Goal: Transaction & Acquisition: Book appointment/travel/reservation

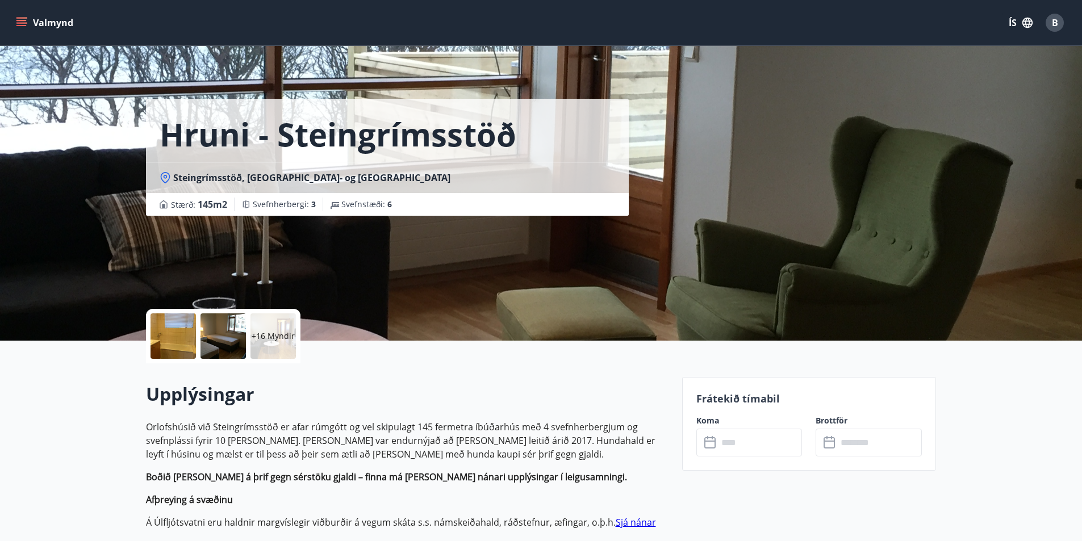
scroll to position [284, 0]
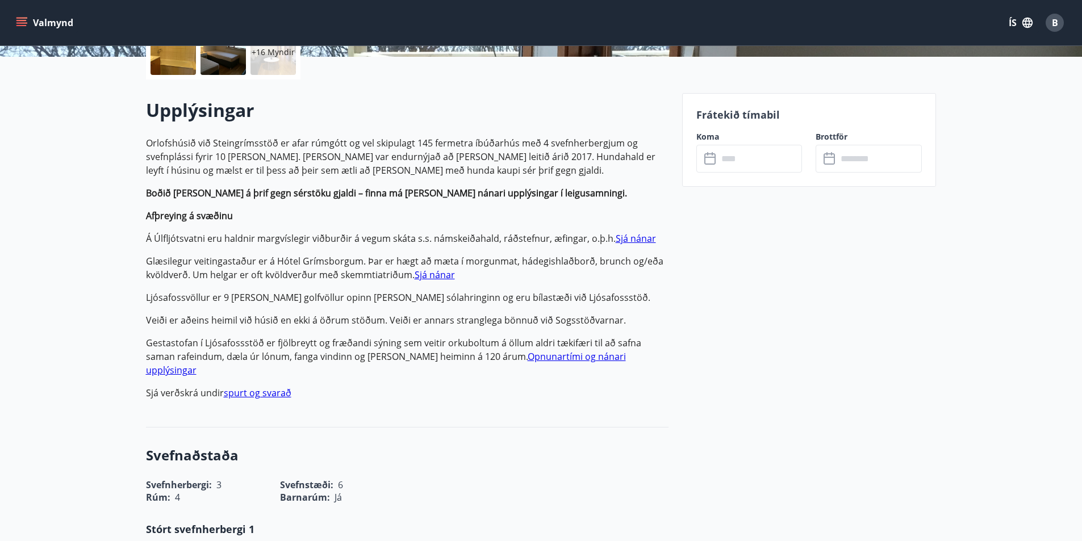
click at [741, 157] on input "text" at bounding box center [760, 159] width 85 height 28
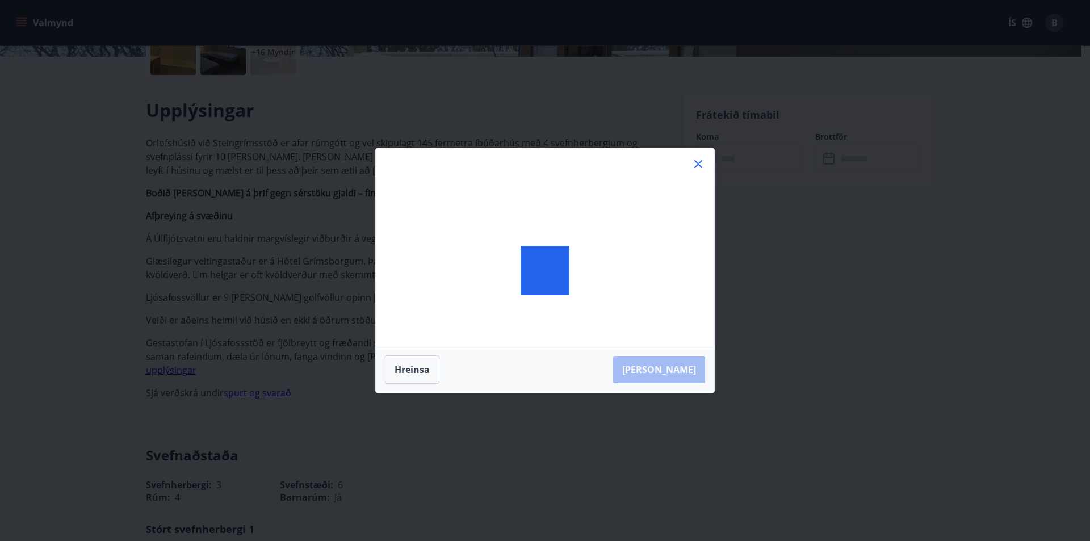
click at [701, 161] on icon at bounding box center [698, 164] width 8 height 8
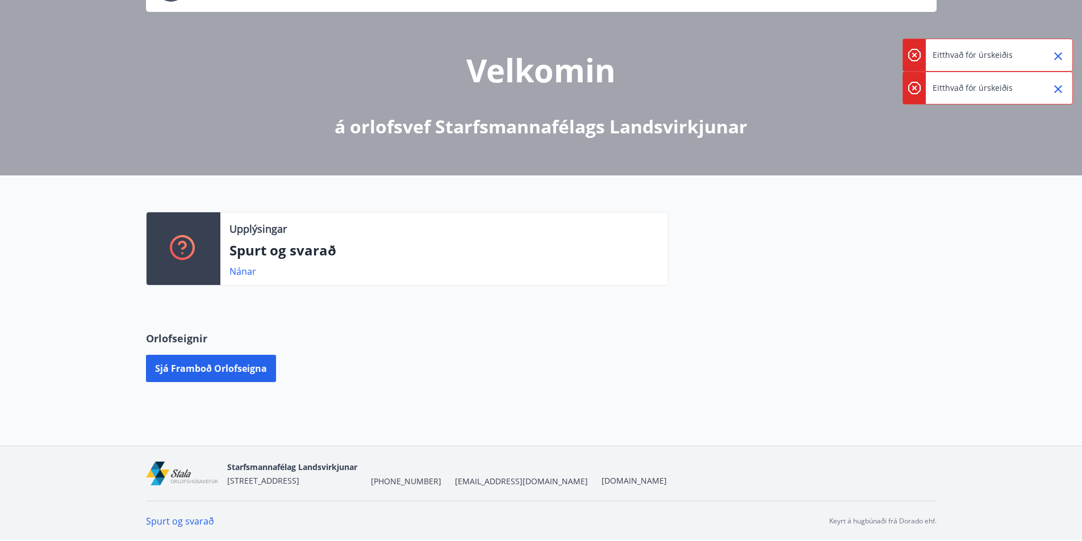
scroll to position [108, 0]
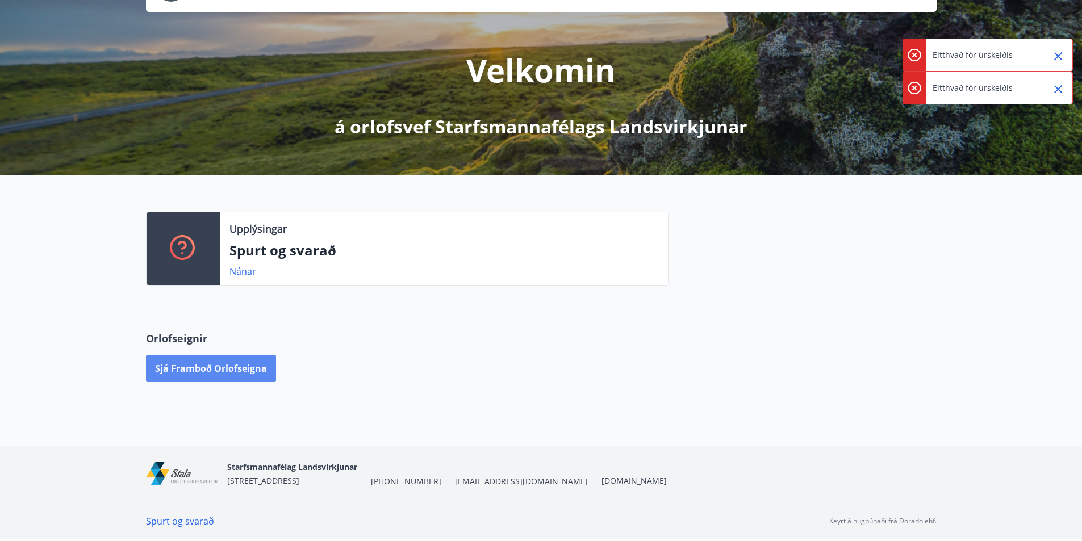
click at [194, 373] on button "Sjá framboð orlofseigna" at bounding box center [211, 368] width 130 height 27
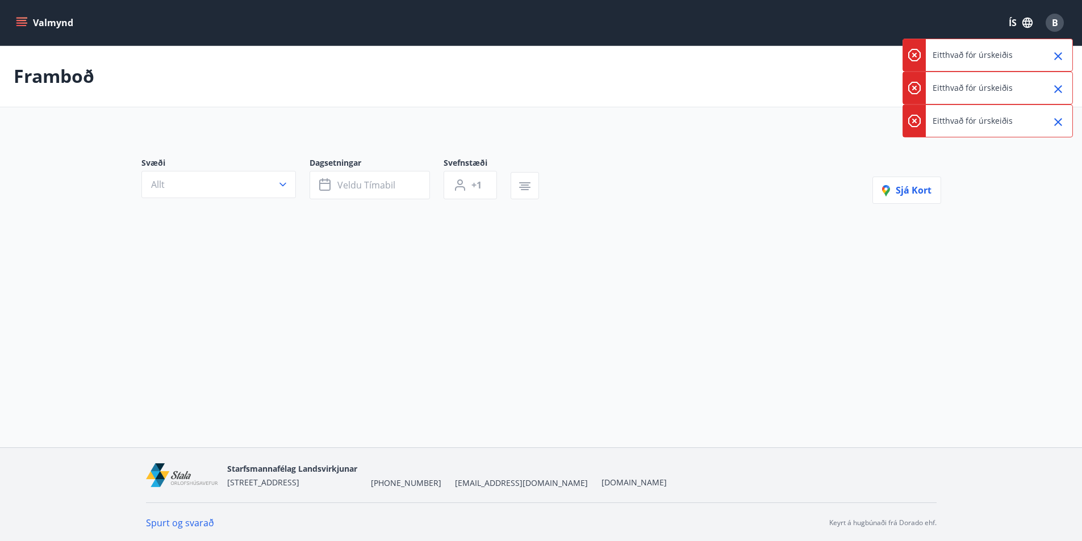
click at [1061, 55] on icon "Close" at bounding box center [1058, 56] width 14 height 14
click at [1060, 62] on icon "Close" at bounding box center [1058, 56] width 14 height 14
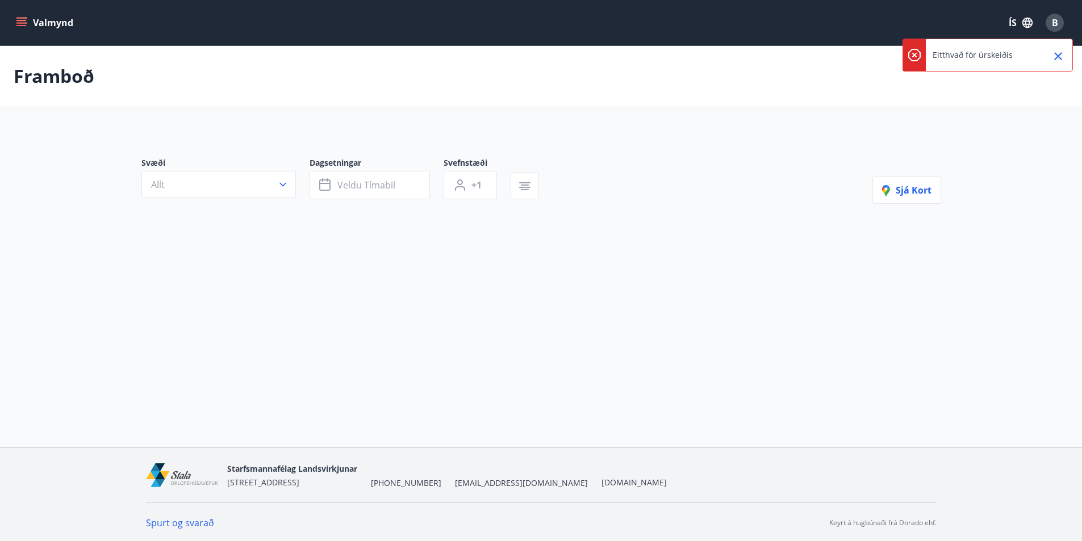
click at [1060, 60] on icon "Close" at bounding box center [1058, 56] width 14 height 14
click at [1047, 20] on div "B" at bounding box center [1054, 23] width 18 height 18
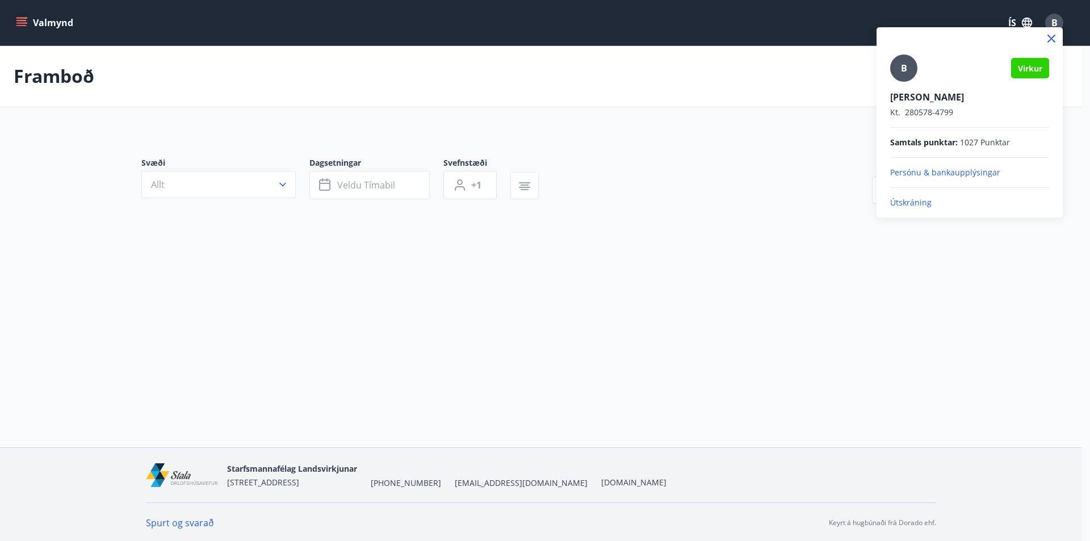
click at [518, 192] on div at bounding box center [545, 270] width 1090 height 541
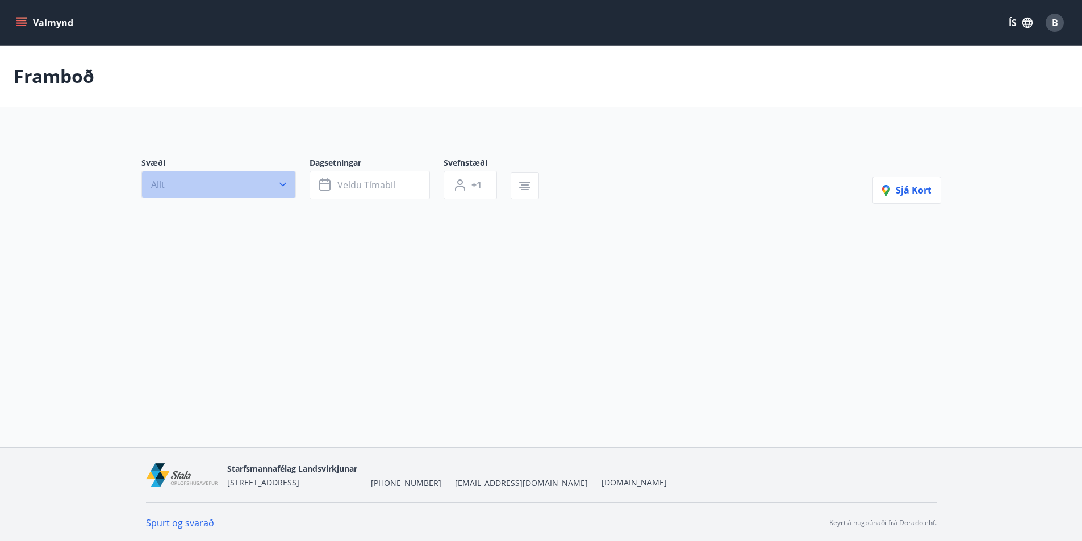
click at [280, 189] on icon "button" at bounding box center [282, 184] width 11 height 11
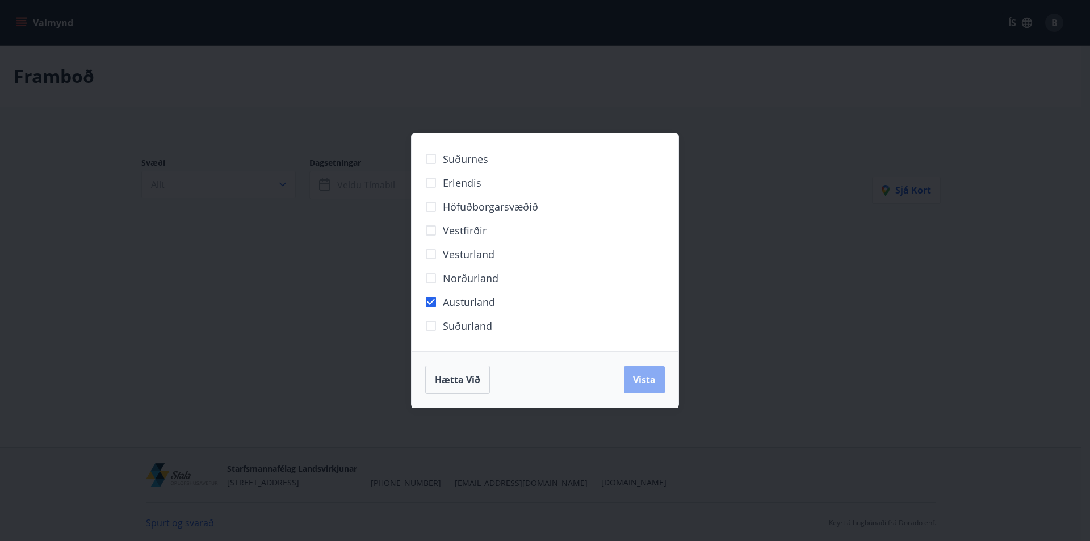
click at [628, 376] on button "Vista" at bounding box center [644, 379] width 41 height 27
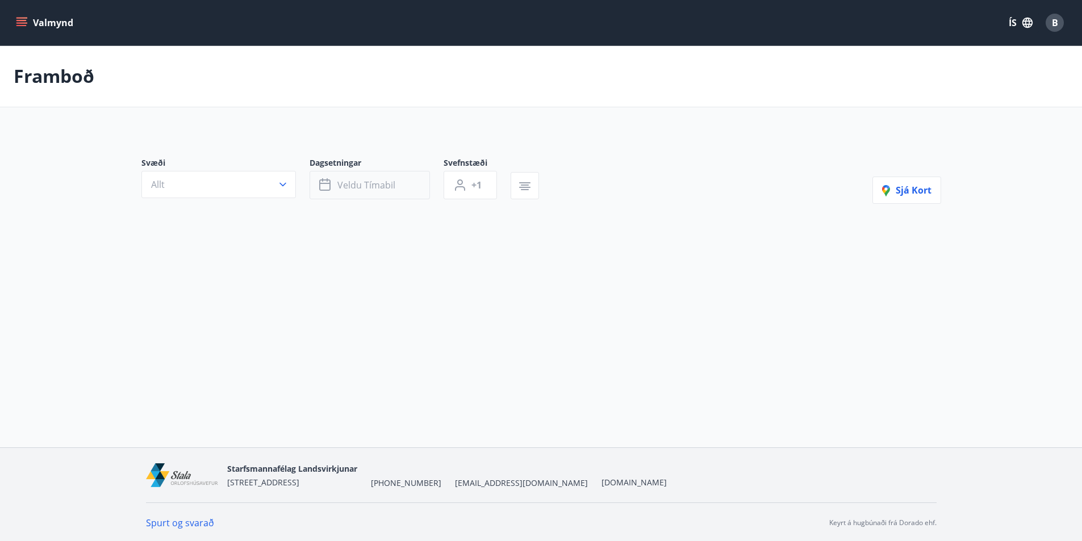
click at [388, 188] on span "Veldu tímabil" at bounding box center [366, 185] width 58 height 12
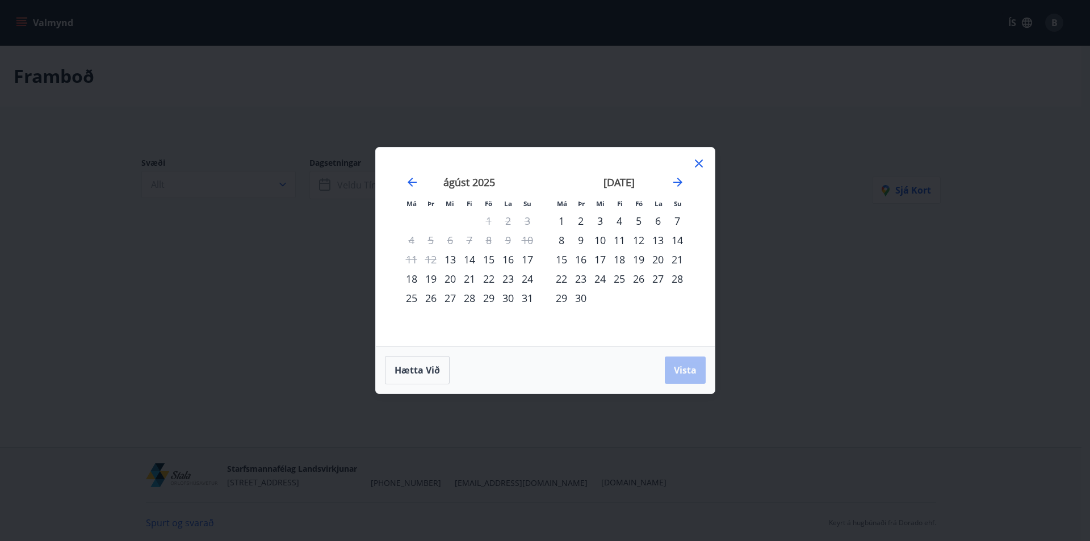
click at [639, 244] on div "12" at bounding box center [638, 240] width 19 height 19
click at [679, 375] on span "Vista" at bounding box center [685, 370] width 23 height 12
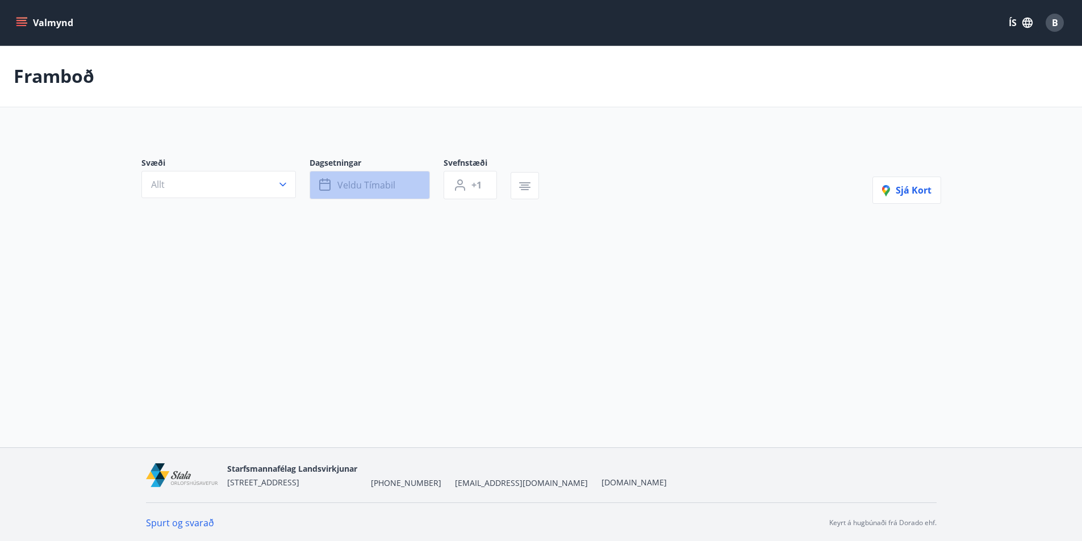
click at [397, 194] on button "Veldu tímabil" at bounding box center [369, 185] width 120 height 28
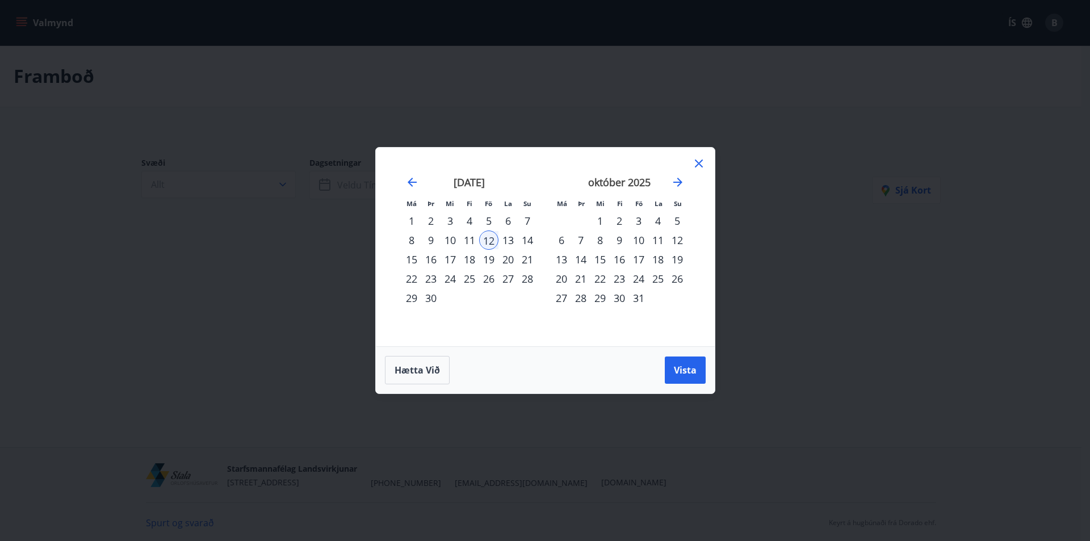
click at [530, 245] on div "14" at bounding box center [527, 240] width 19 height 19
click at [674, 379] on button "Vista" at bounding box center [685, 370] width 41 height 27
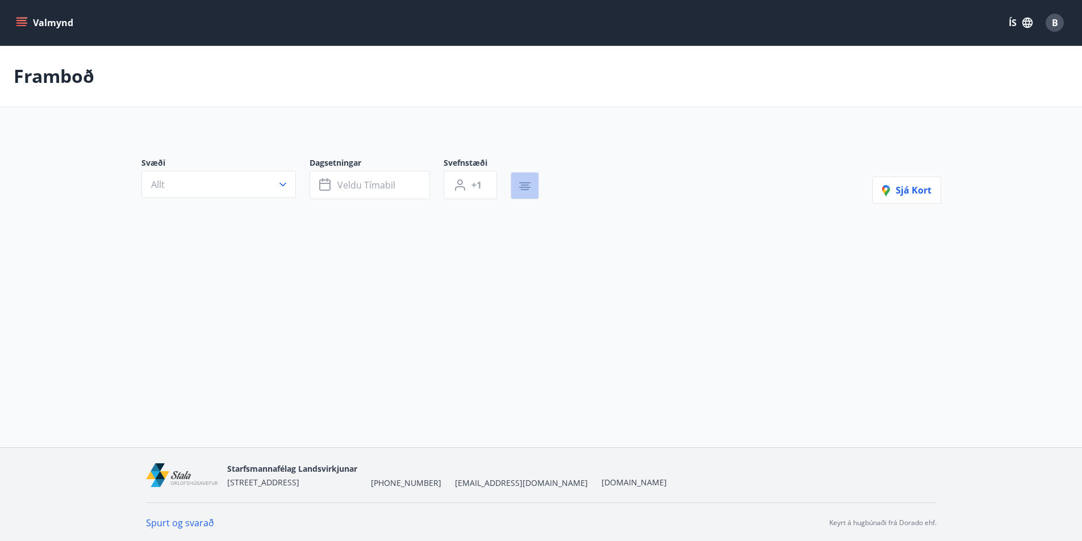
click at [527, 194] on button "button" at bounding box center [524, 185] width 28 height 27
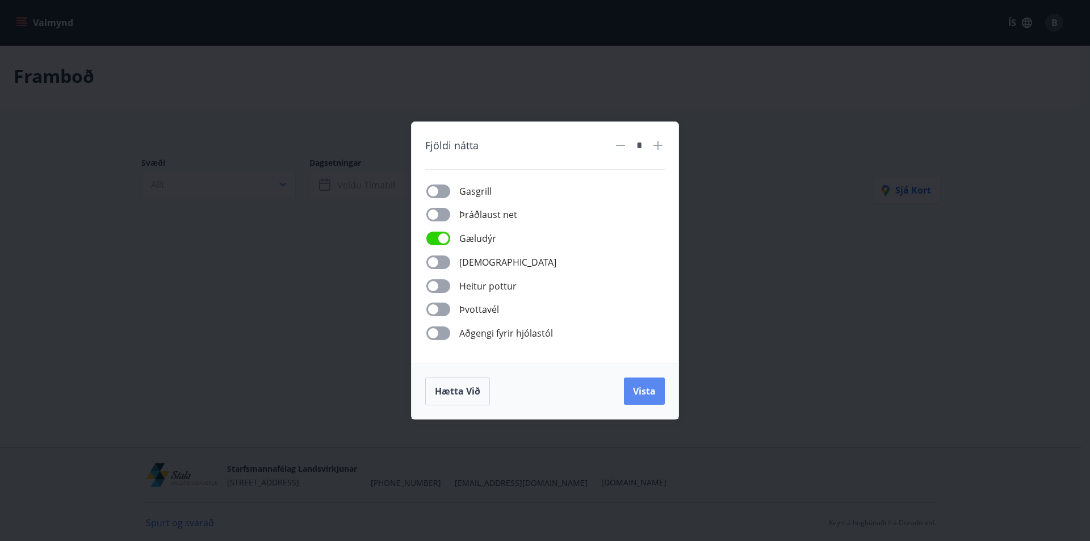
click at [650, 385] on span "Vista" at bounding box center [644, 391] width 23 height 12
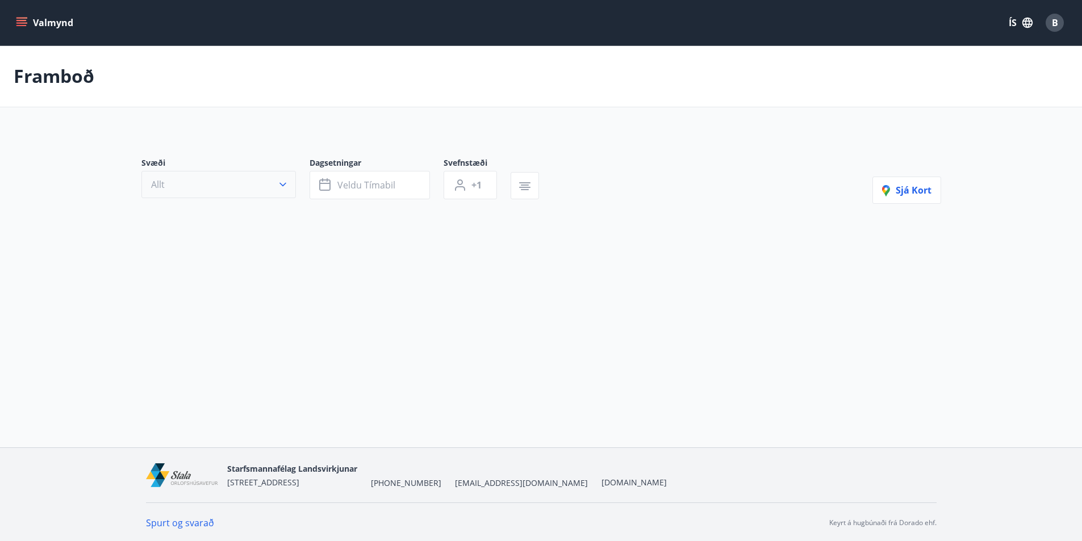
click at [294, 187] on button "Allt" at bounding box center [218, 184] width 154 height 27
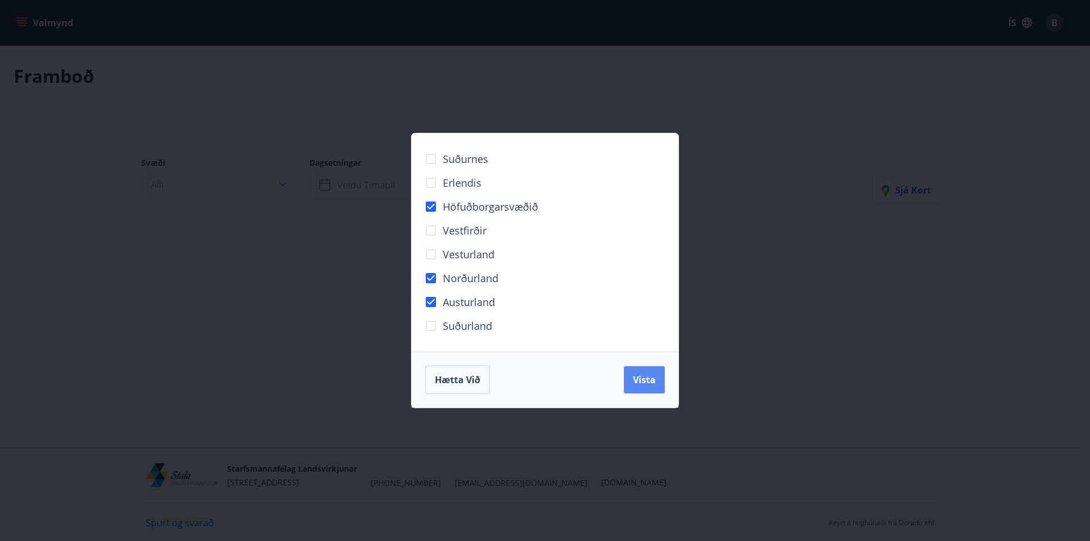
click at [628, 376] on button "Vista" at bounding box center [644, 379] width 41 height 27
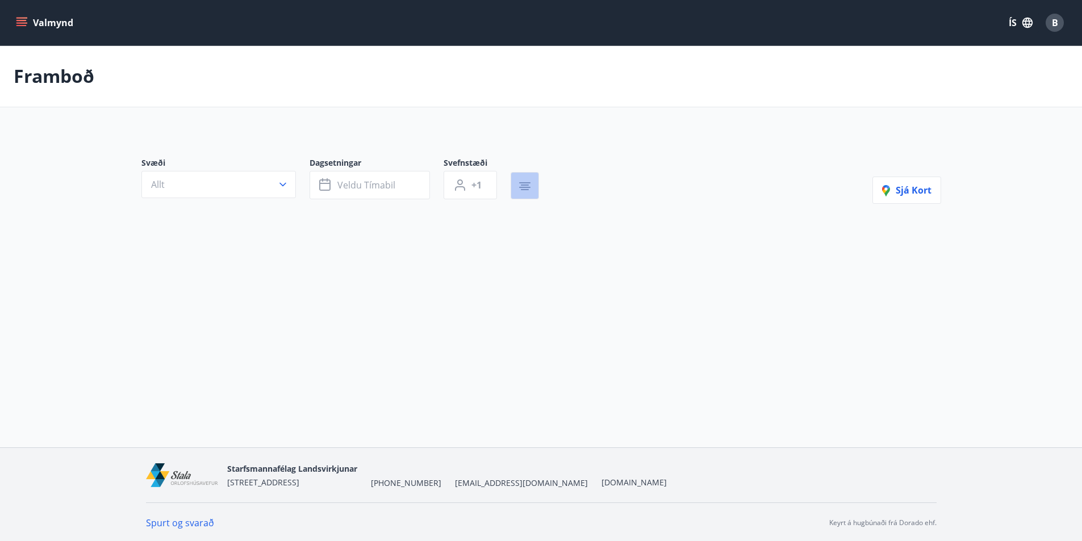
click at [519, 192] on icon "button" at bounding box center [525, 186] width 14 height 14
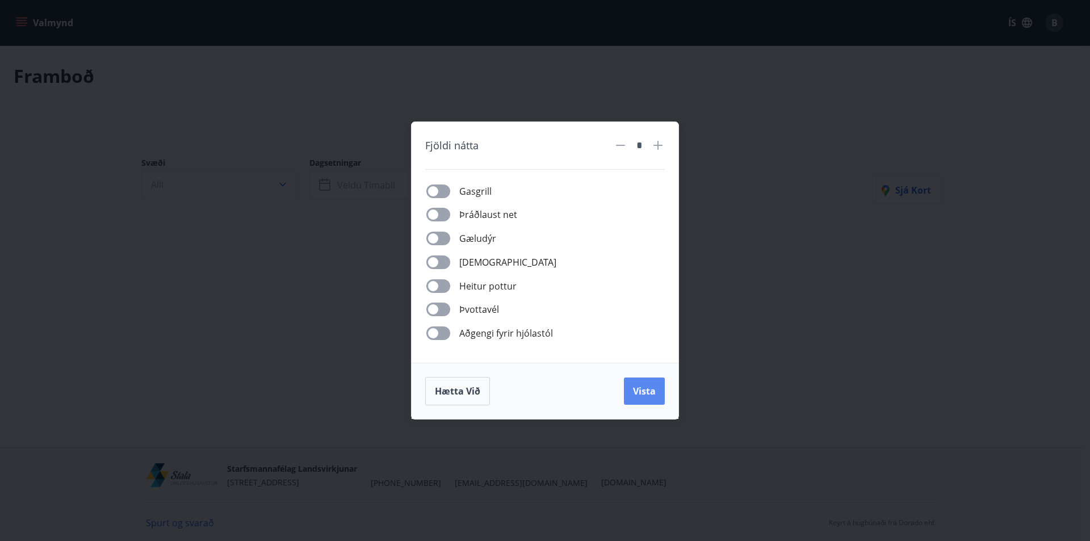
click at [643, 388] on span "Vista" at bounding box center [644, 391] width 23 height 12
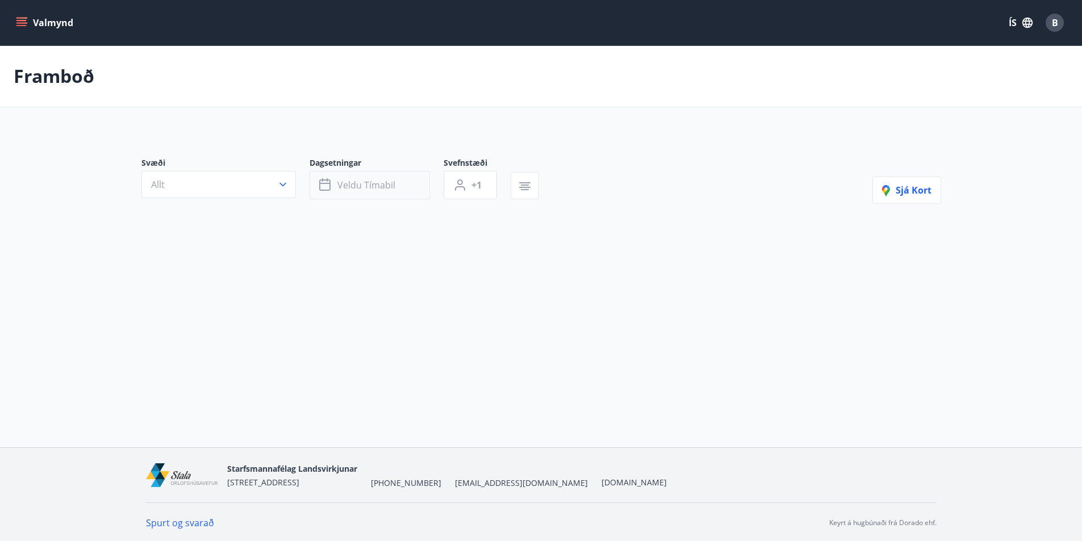
click at [412, 194] on button "Veldu tímabil" at bounding box center [369, 185] width 120 height 28
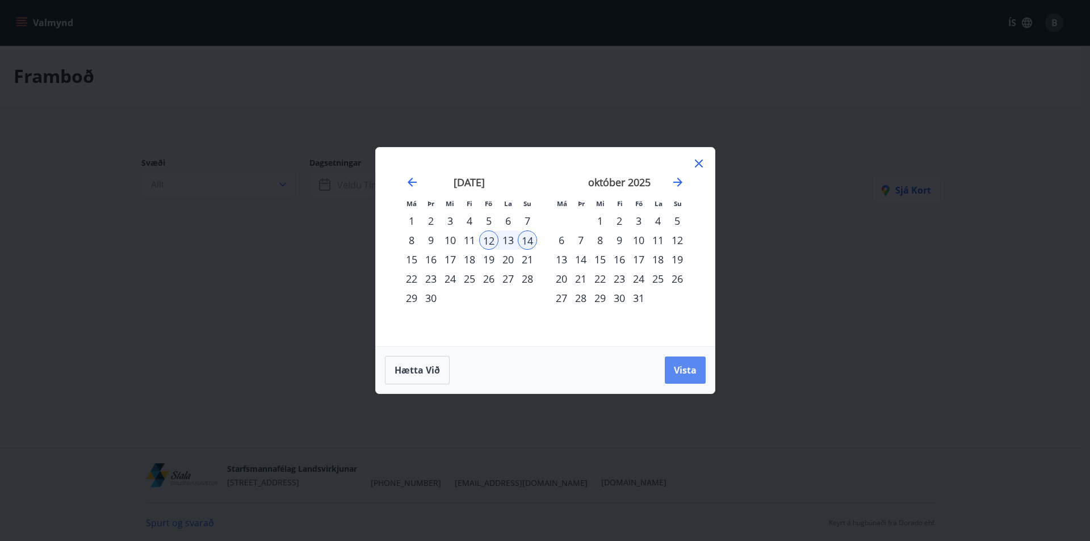
click at [676, 376] on span "Vista" at bounding box center [685, 370] width 23 height 12
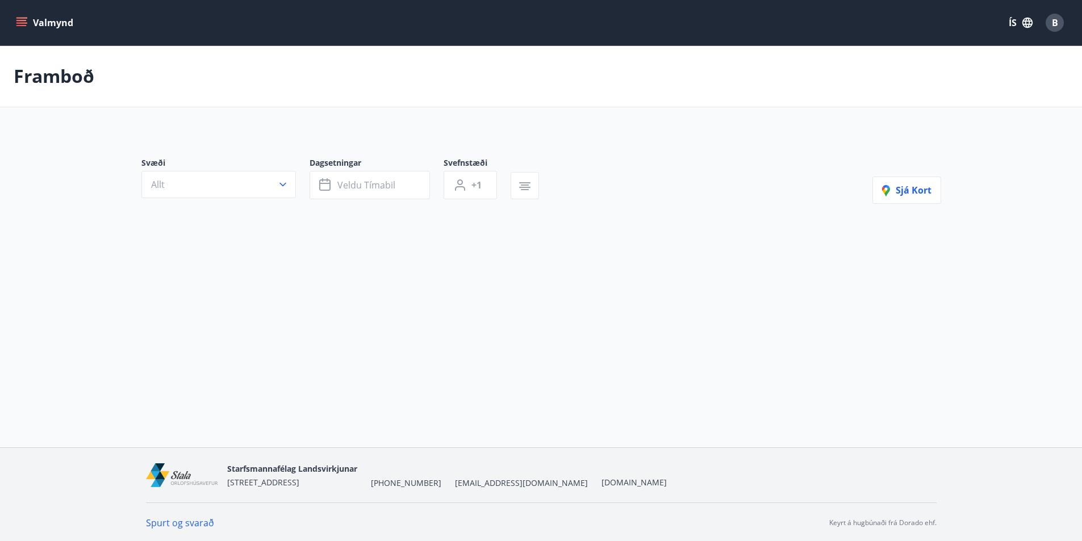
scroll to position [2, 0]
click at [285, 188] on button "Allt" at bounding box center [218, 182] width 154 height 27
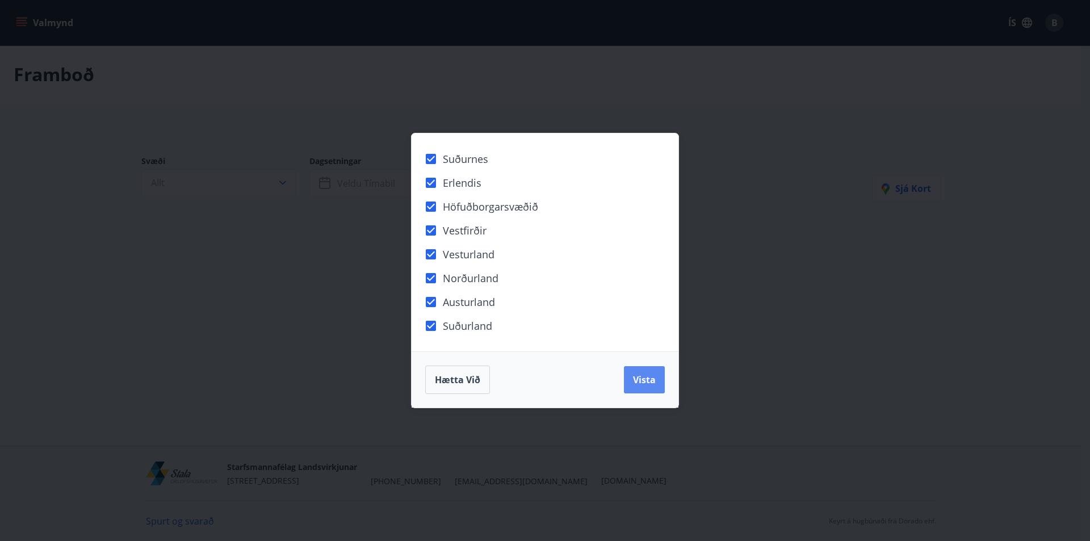
click at [632, 388] on button "Vista" at bounding box center [644, 379] width 41 height 27
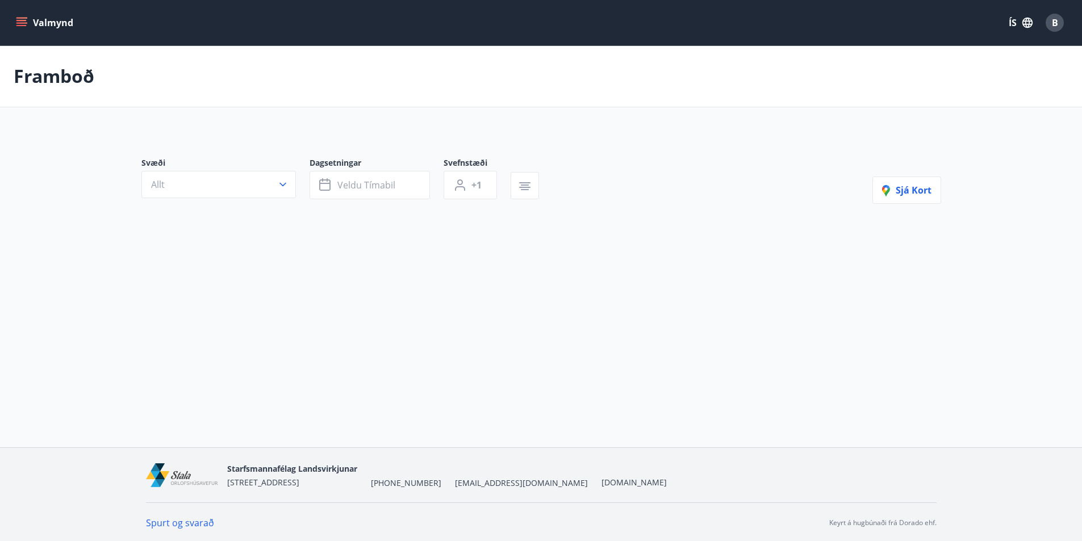
click at [17, 17] on icon "menu" at bounding box center [21, 22] width 11 height 11
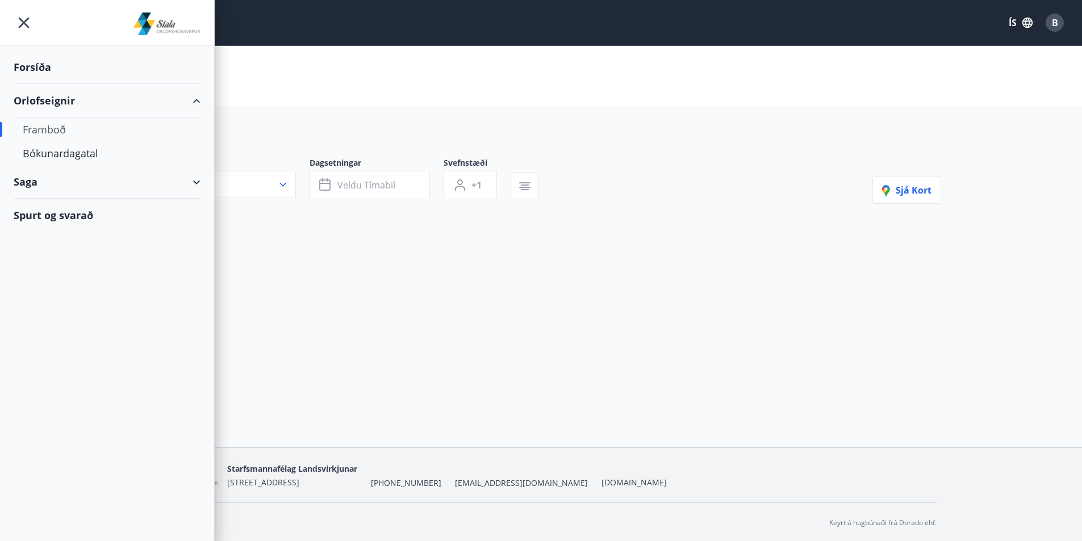
click at [60, 107] on div "Orlofseignir" at bounding box center [107, 100] width 187 height 33
click at [47, 70] on div "Forsíða" at bounding box center [107, 67] width 187 height 33
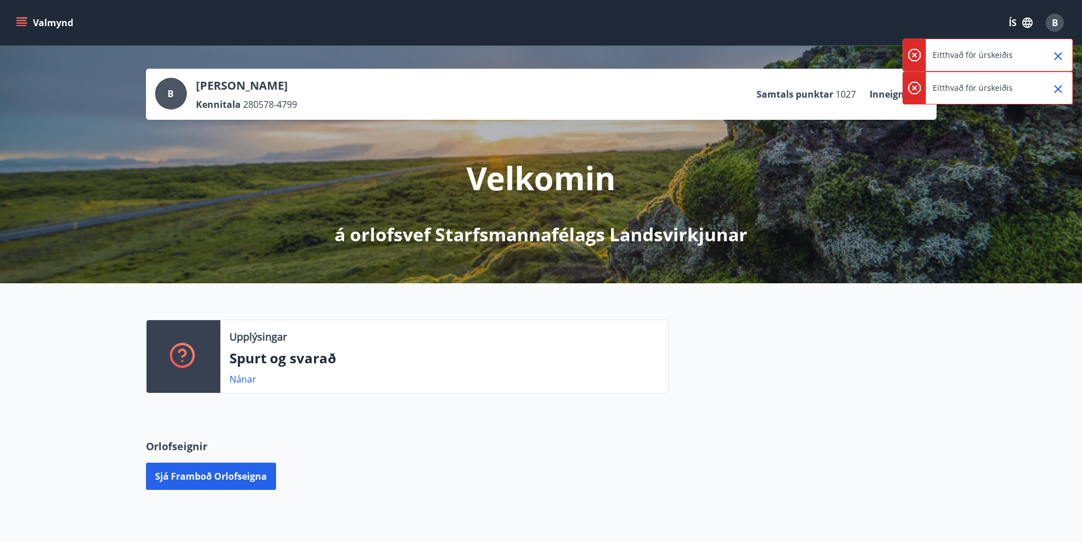
click at [526, 73] on div "B Bergþór Pálsson Kennitala 280578-4799 Samtals punktar 1027 Inneign : 0 kr." at bounding box center [541, 94] width 790 height 51
click at [177, 94] on div "B" at bounding box center [171, 94] width 32 height 32
click at [1061, 59] on icon "Close" at bounding box center [1058, 56] width 8 height 8
click at [1057, 59] on icon "Close" at bounding box center [1058, 56] width 14 height 14
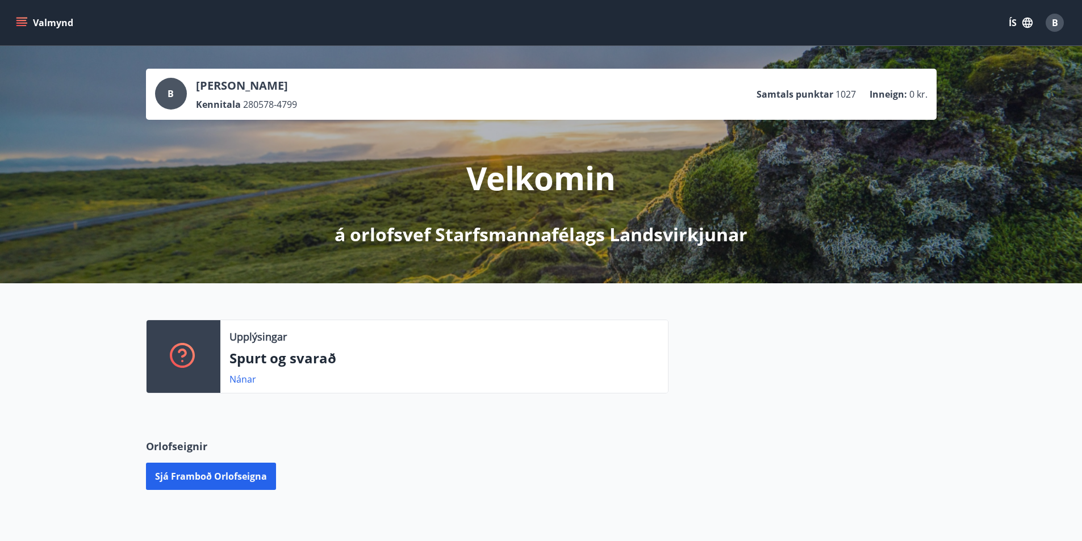
click at [1051, 24] on span "B" at bounding box center [1054, 22] width 6 height 12
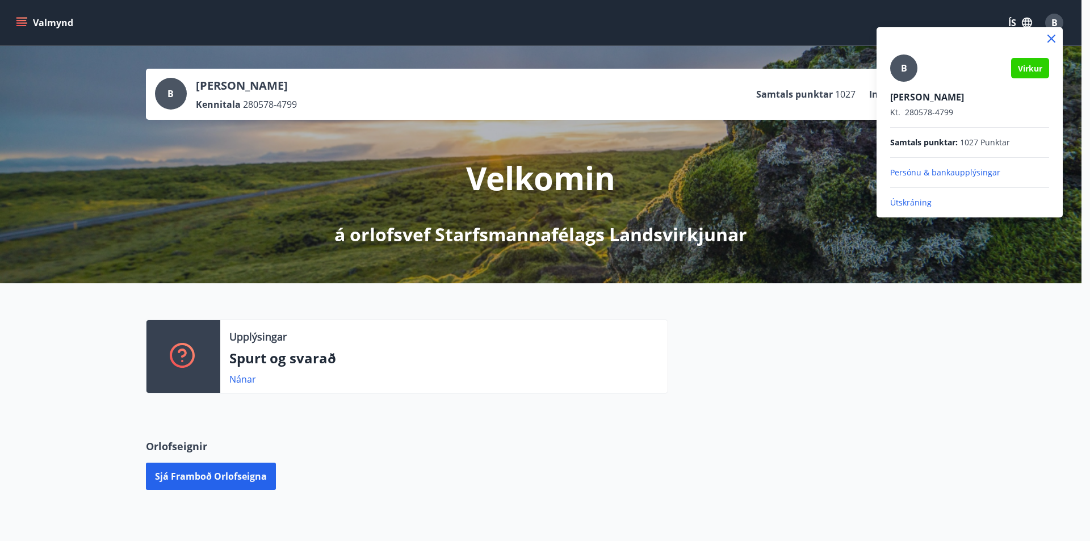
click at [967, 196] on div "B Virkur Bergþór Pálsson Kt. 280578-4799 Samtals punktar : 1027 Punktar Persónu…" at bounding box center [969, 132] width 159 height 154
click at [918, 202] on p "Útskráning" at bounding box center [969, 202] width 159 height 11
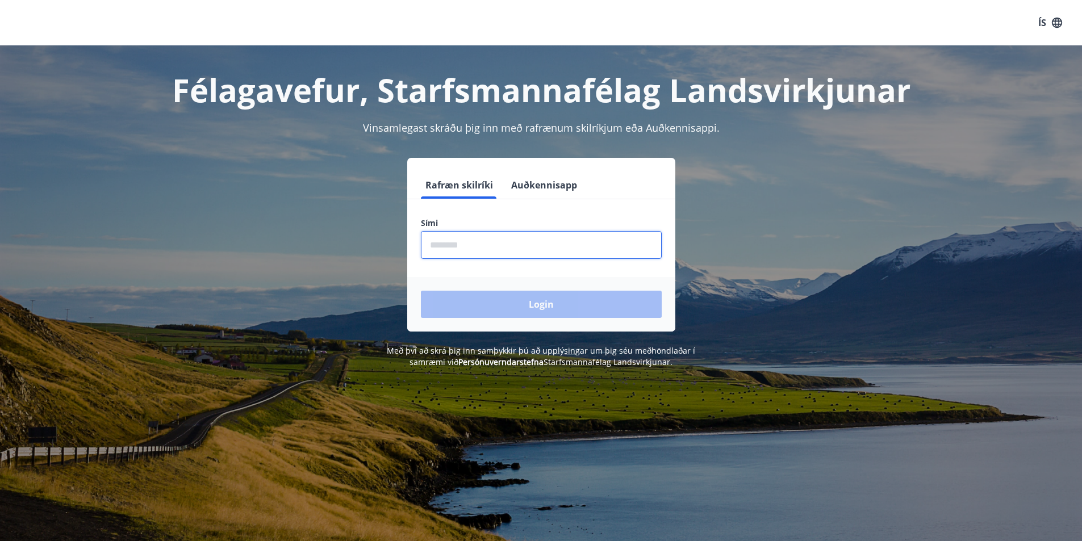
click at [550, 245] on input "phone" at bounding box center [541, 245] width 241 height 28
type input "********"
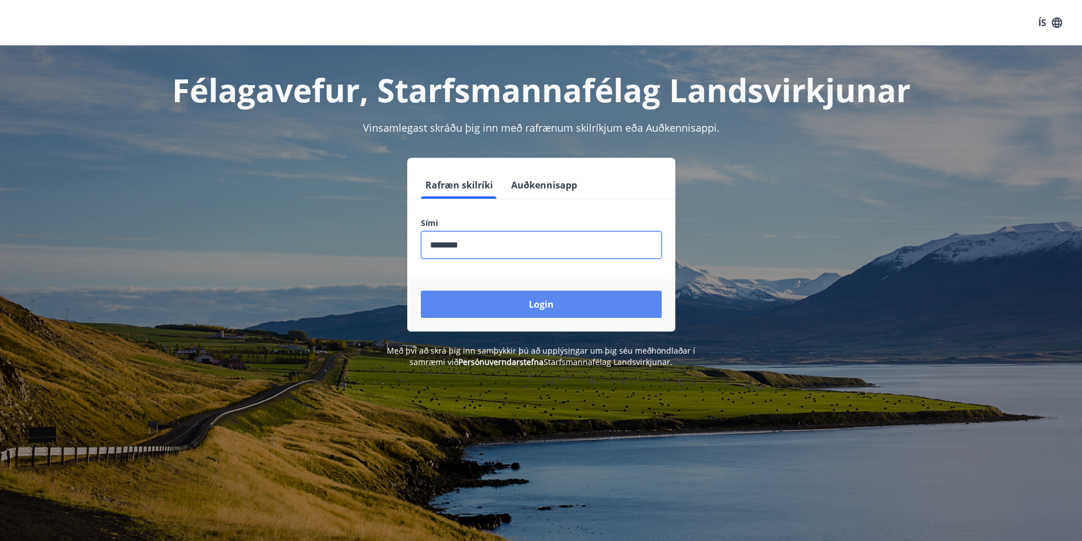
click at [523, 294] on button "Login" at bounding box center [541, 304] width 241 height 27
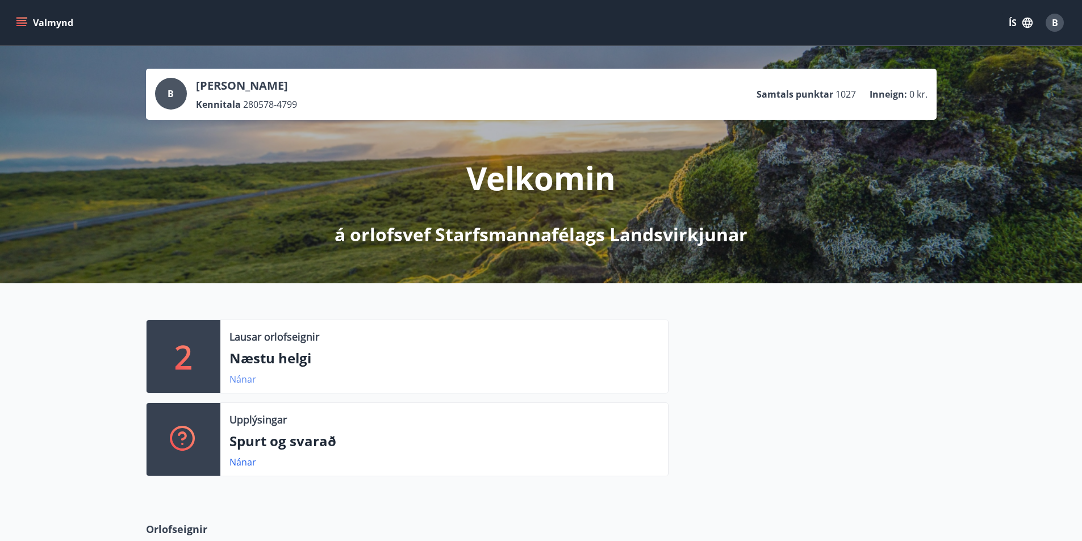
click at [250, 379] on link "Nánar" at bounding box center [242, 379] width 27 height 12
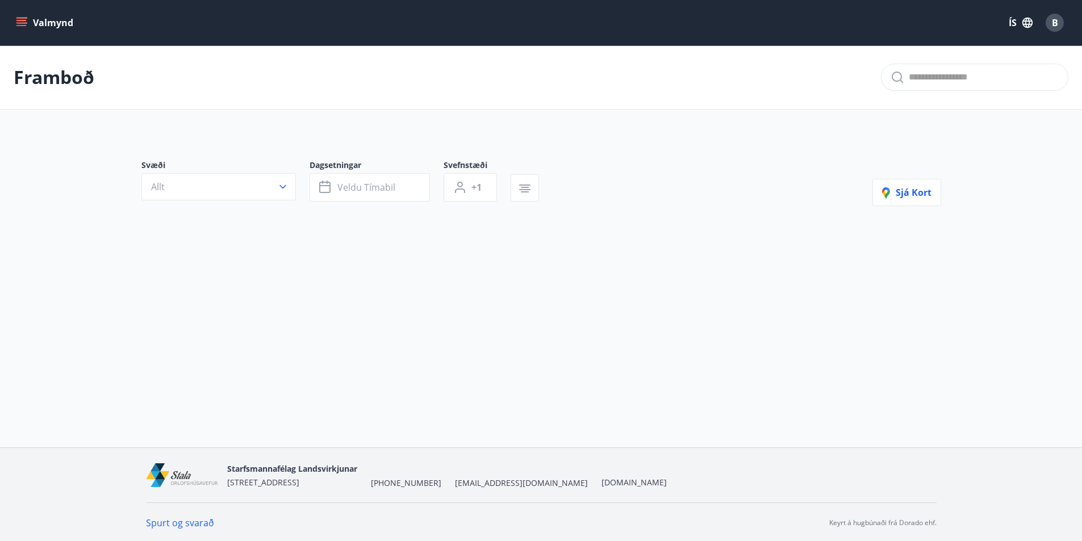
type input "*"
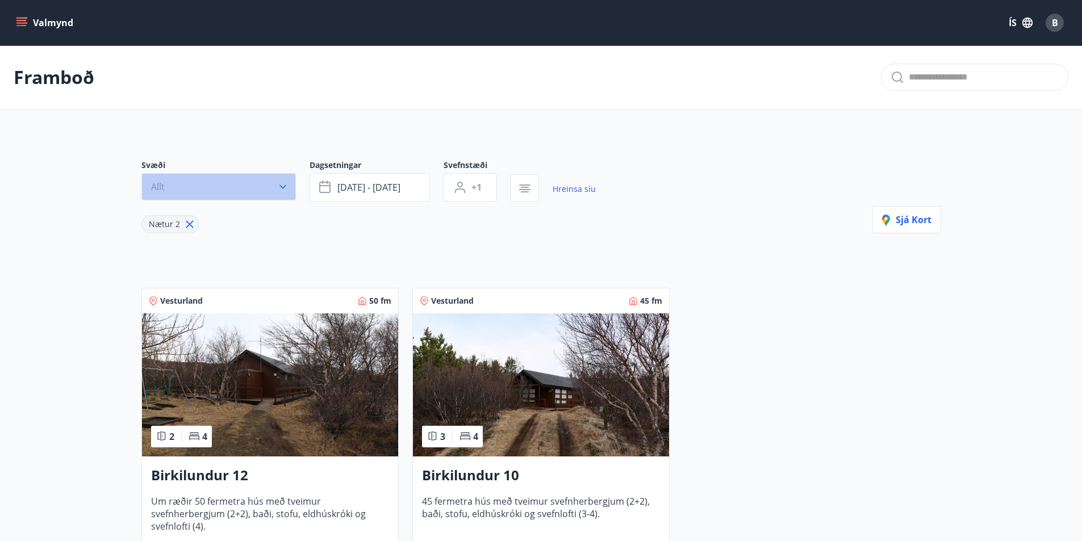
click at [284, 187] on icon "button" at bounding box center [282, 186] width 11 height 11
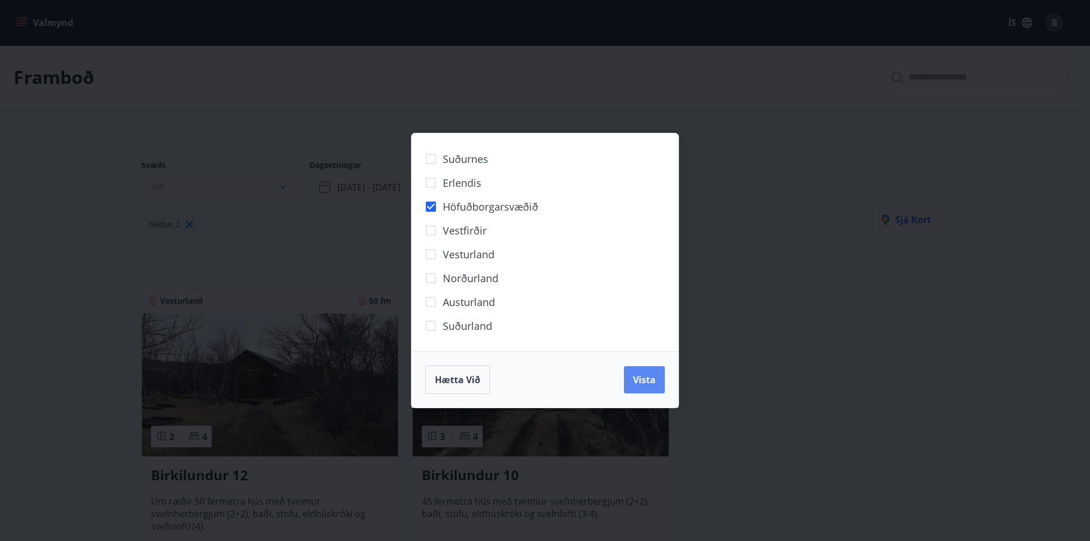
click at [657, 376] on button "Vista" at bounding box center [644, 379] width 41 height 27
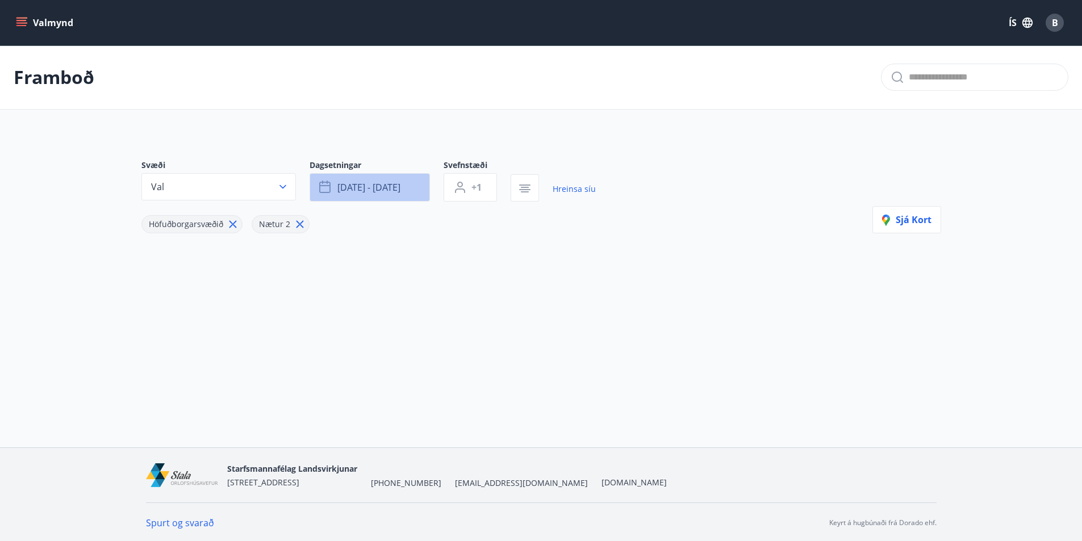
click at [410, 188] on button "ágú 15 - ágú 18" at bounding box center [369, 187] width 120 height 28
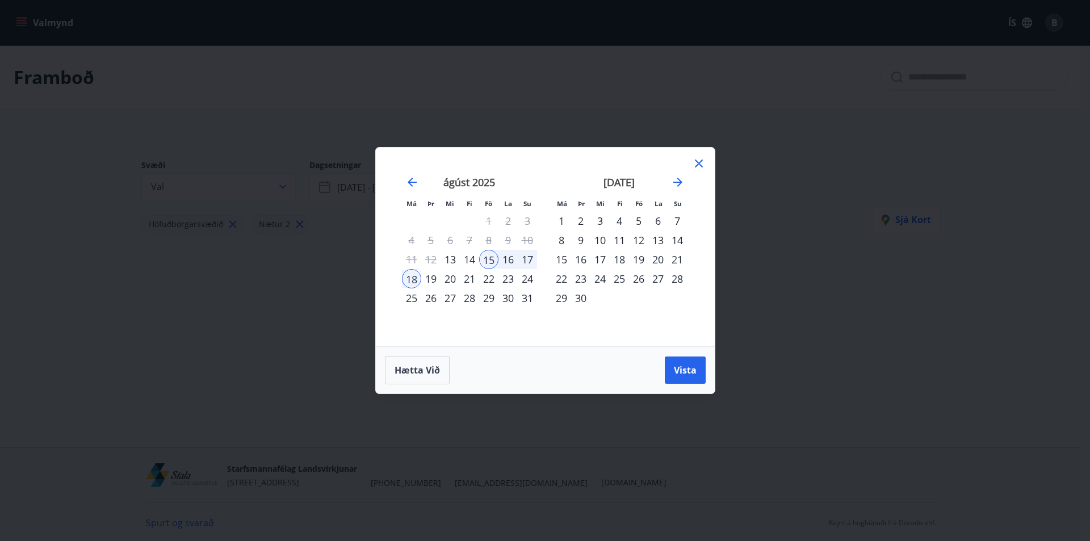
click at [635, 257] on div "19" at bounding box center [638, 259] width 19 height 19
click at [643, 242] on div "12" at bounding box center [638, 240] width 19 height 19
click at [677, 241] on div "14" at bounding box center [677, 240] width 19 height 19
click at [679, 368] on span "Vista" at bounding box center [685, 370] width 23 height 12
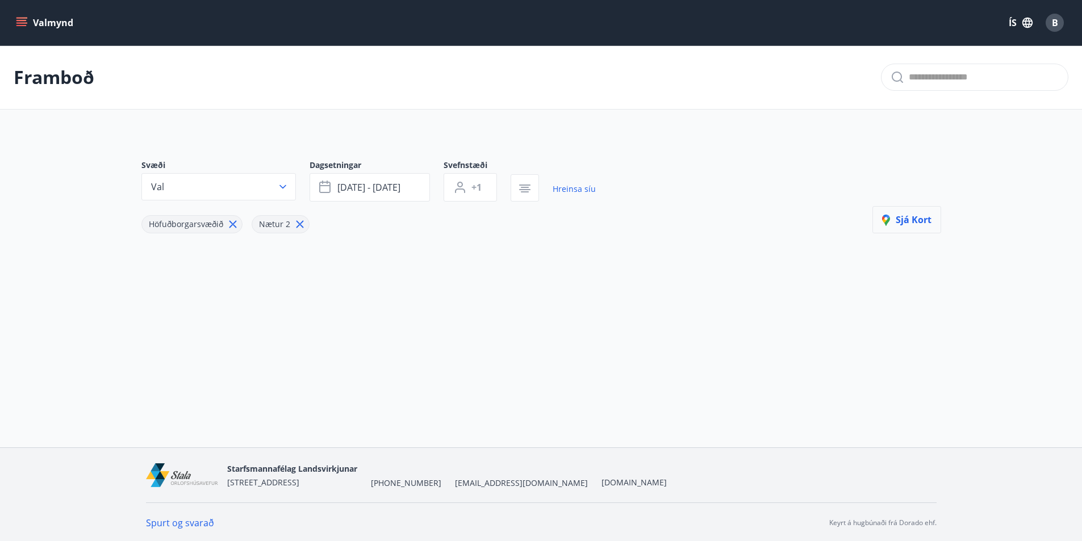
click at [900, 226] on button "Sjá kort" at bounding box center [906, 219] width 69 height 27
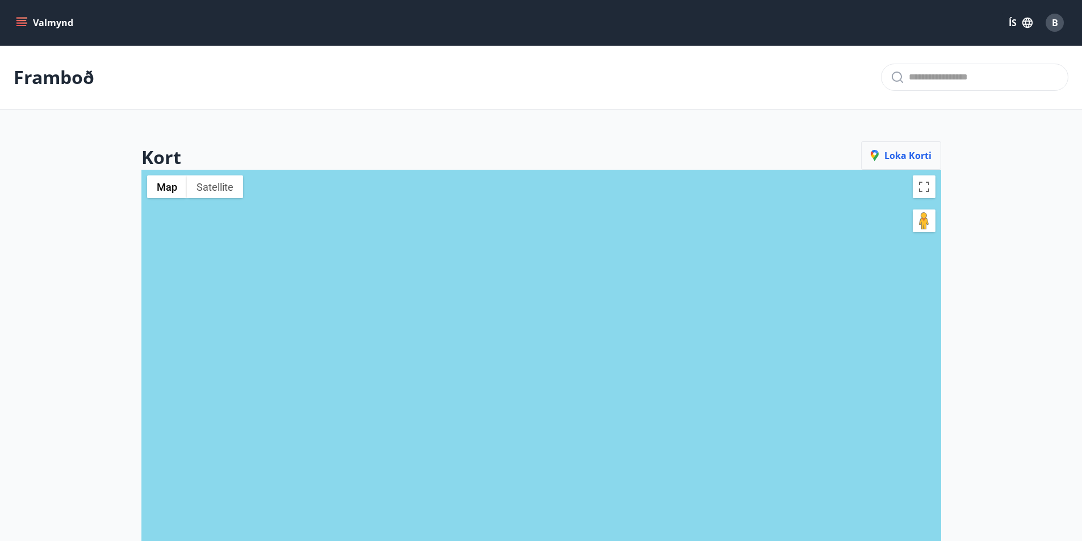
click at [914, 150] on span "Loka korti" at bounding box center [900, 155] width 61 height 12
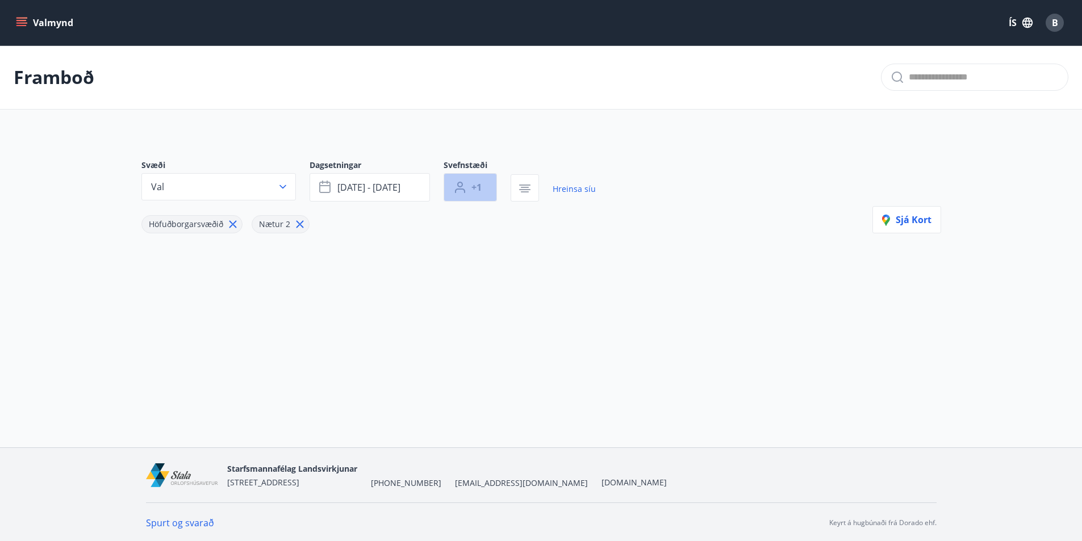
click at [479, 194] on button "+1" at bounding box center [469, 187] width 53 height 28
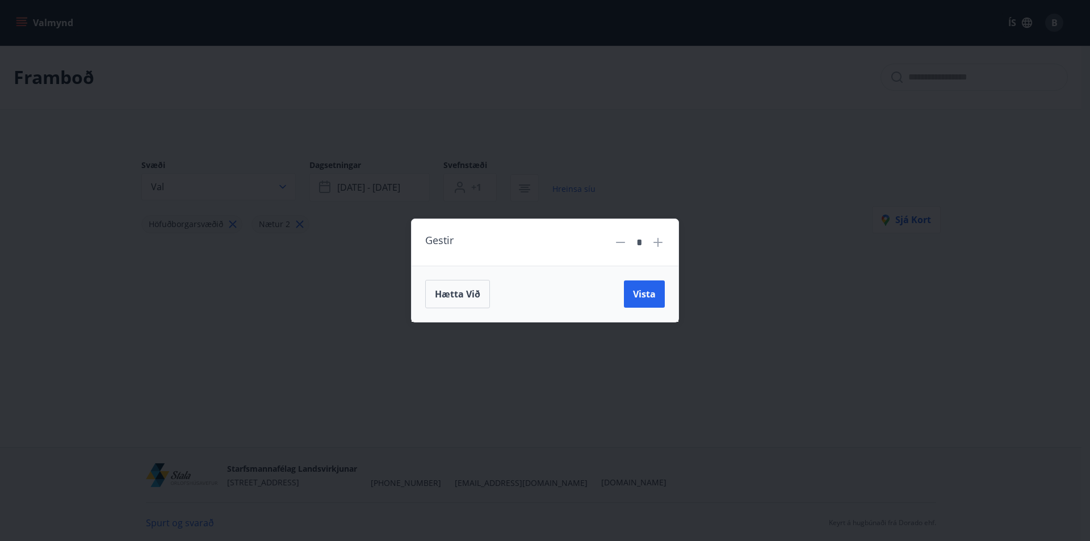
click at [658, 244] on icon at bounding box center [657, 242] width 9 height 9
type input "*"
click at [646, 295] on span "Vista" at bounding box center [644, 294] width 23 height 12
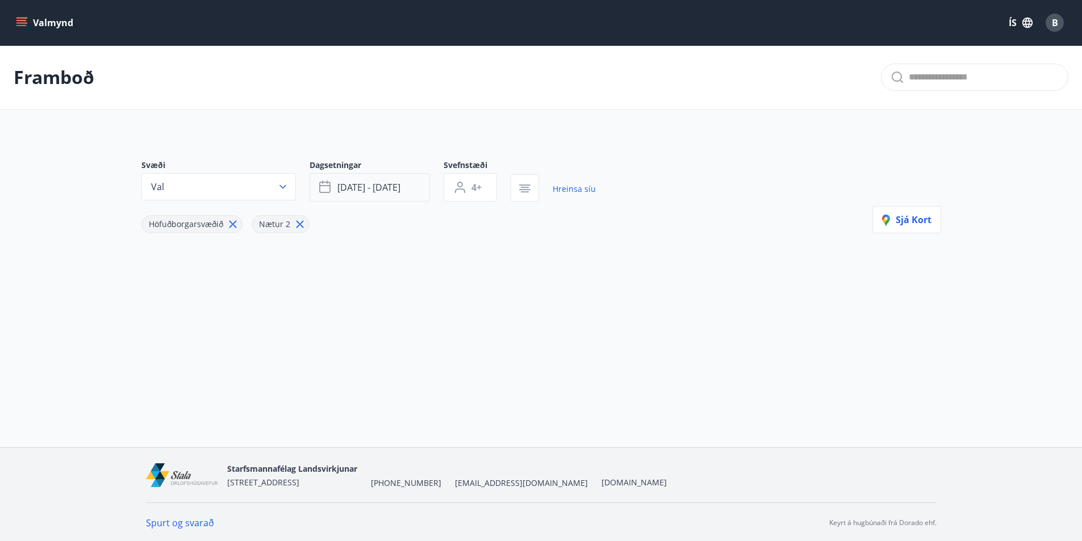
click at [416, 190] on button "sep 12 - sep 14" at bounding box center [369, 187] width 120 height 28
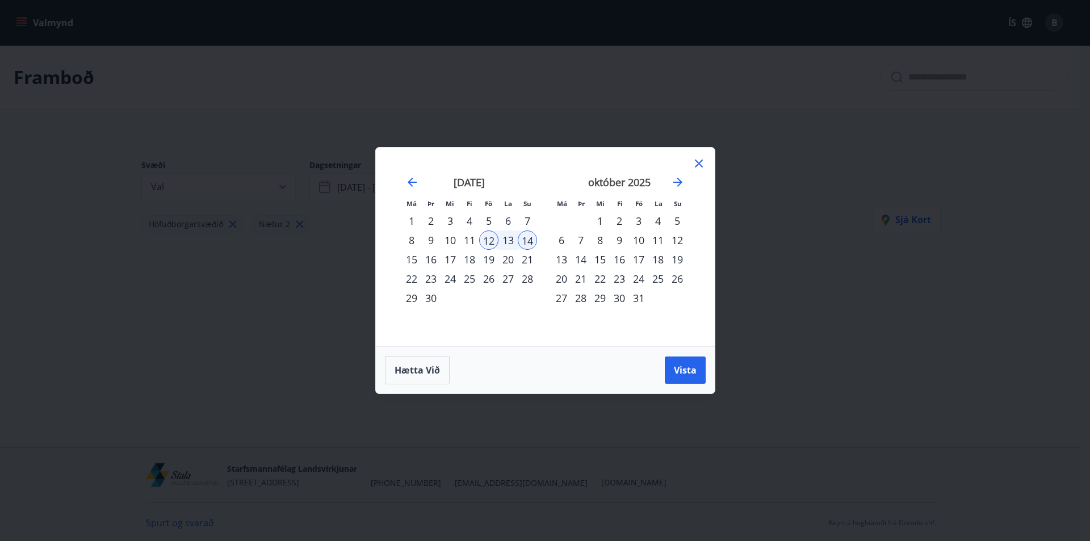
click at [532, 244] on div "14" at bounding box center [527, 240] width 19 height 19
click at [521, 241] on div "14" at bounding box center [527, 240] width 19 height 19
click at [489, 261] on div "19" at bounding box center [488, 259] width 19 height 19
click at [527, 259] on div "21" at bounding box center [527, 259] width 19 height 19
click at [492, 261] on div "19" at bounding box center [488, 259] width 19 height 19
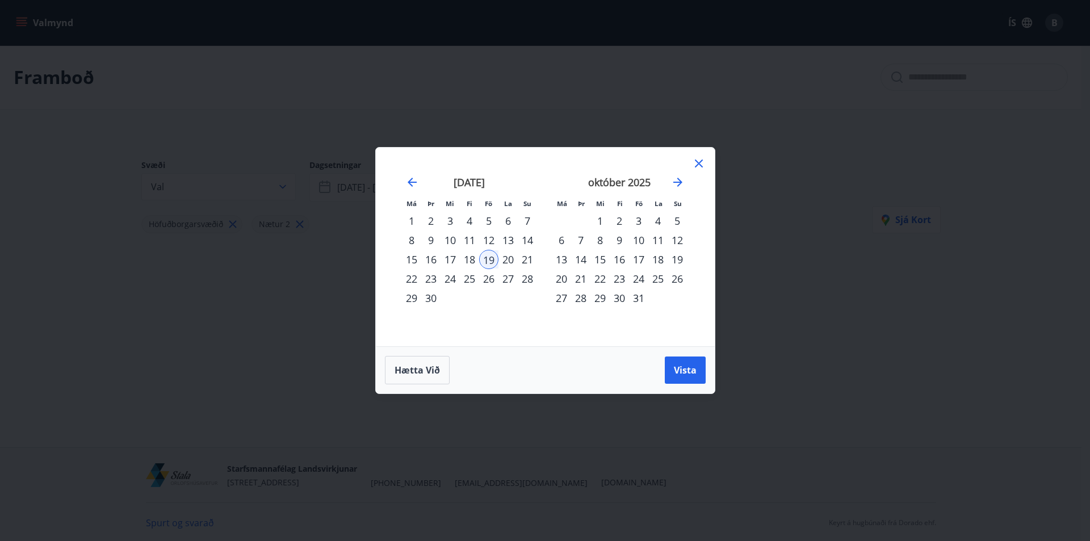
click at [531, 263] on div "21" at bounding box center [527, 259] width 19 height 19
click at [692, 371] on span "Vista" at bounding box center [685, 370] width 23 height 12
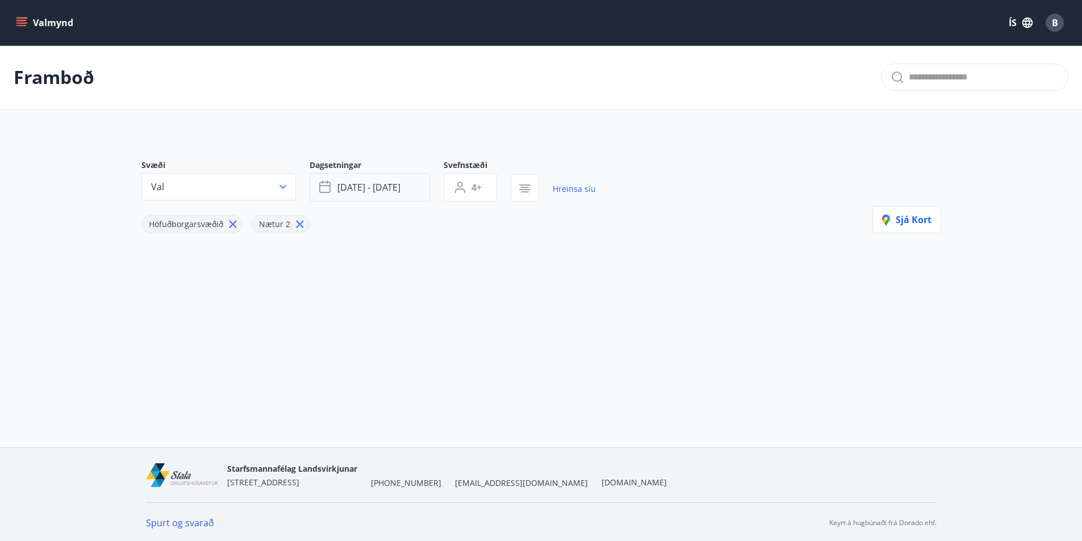
click at [410, 190] on button "sep 19 - sep 21" at bounding box center [369, 187] width 120 height 28
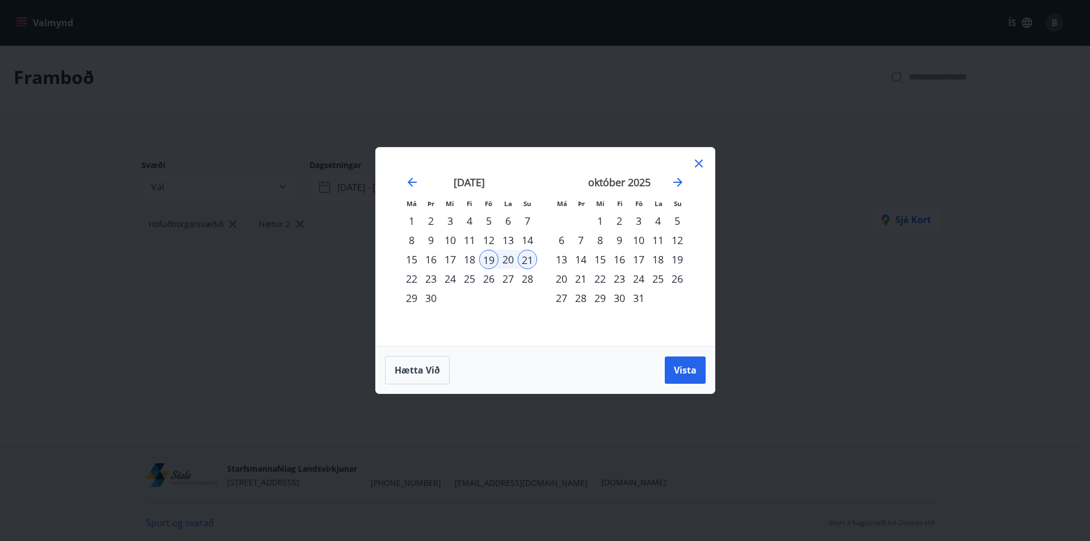
click at [530, 263] on div "21" at bounding box center [527, 259] width 19 height 19
click at [489, 276] on div "26" at bounding box center [488, 278] width 19 height 19
click at [497, 281] on div "26" at bounding box center [488, 278] width 19 height 19
click at [519, 279] on div "28" at bounding box center [527, 278] width 19 height 19
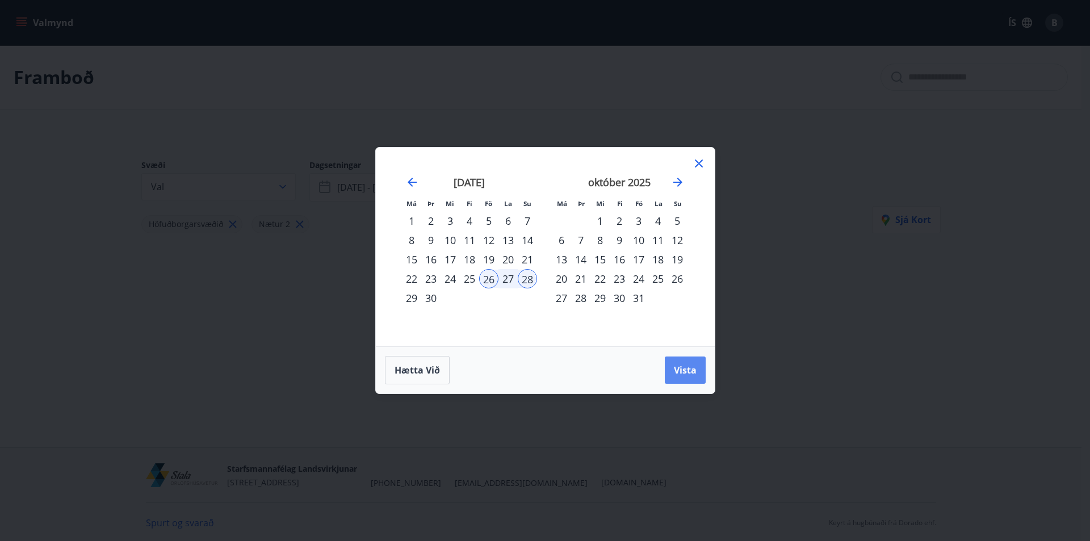
click at [672, 363] on button "Vista" at bounding box center [685, 370] width 41 height 27
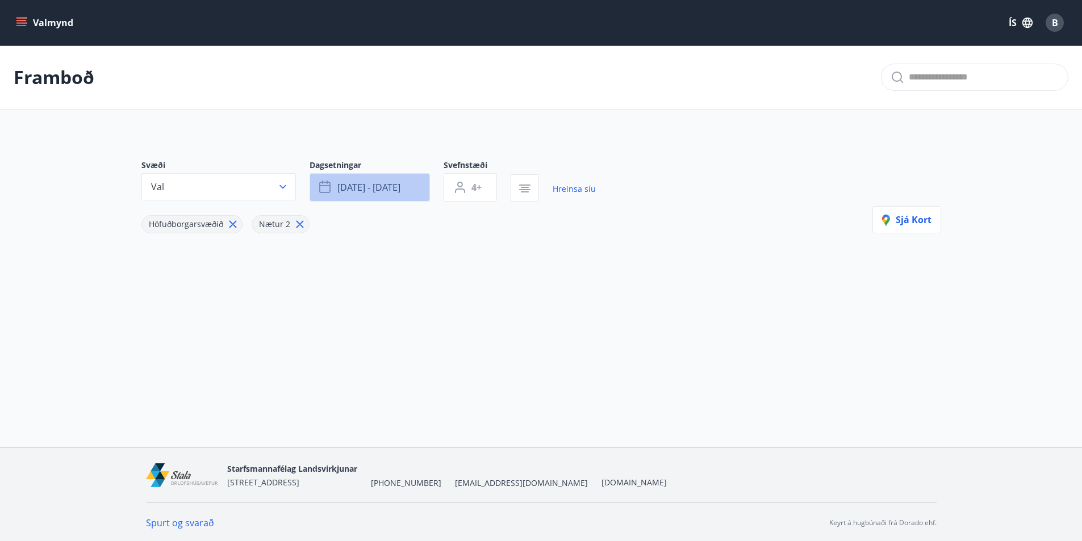
click at [416, 194] on button "sep 26 - sep 28" at bounding box center [369, 187] width 120 height 28
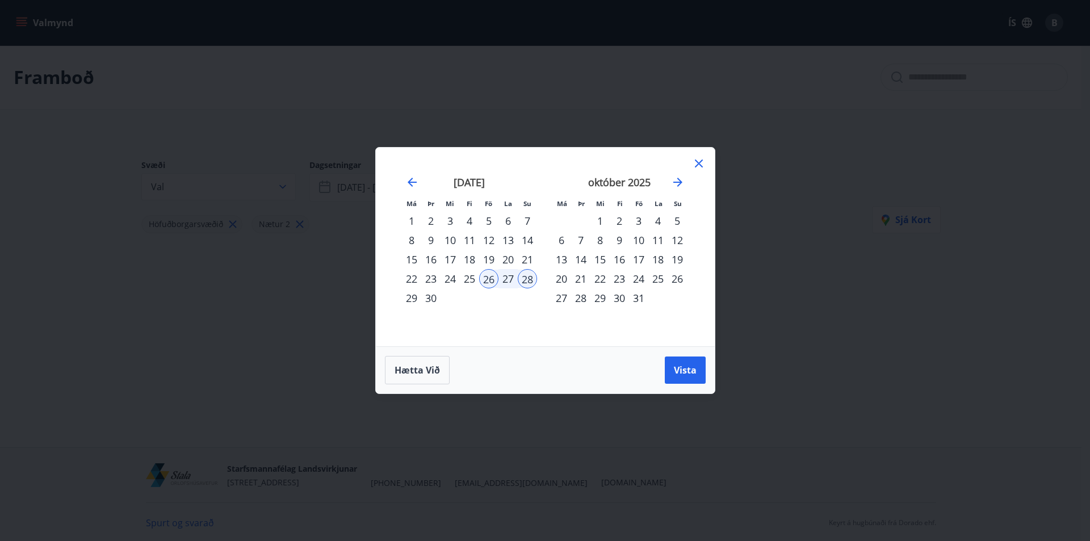
click at [643, 223] on div "3" at bounding box center [638, 220] width 19 height 19
click at [674, 222] on div "5" at bounding box center [677, 220] width 19 height 19
click at [676, 364] on span "Vista" at bounding box center [685, 370] width 23 height 12
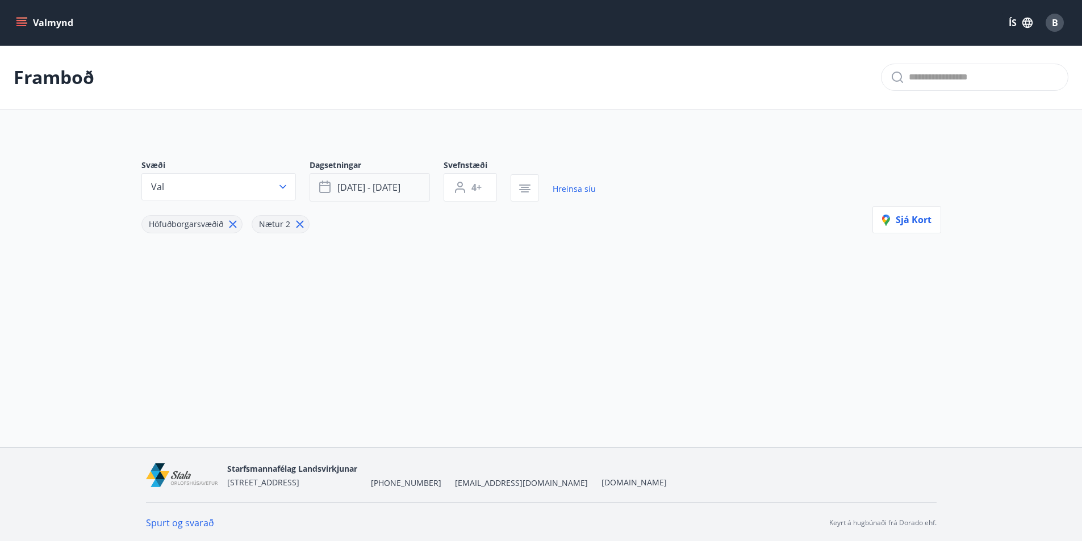
click at [418, 194] on button "okt 03 - okt 05" at bounding box center [369, 187] width 120 height 28
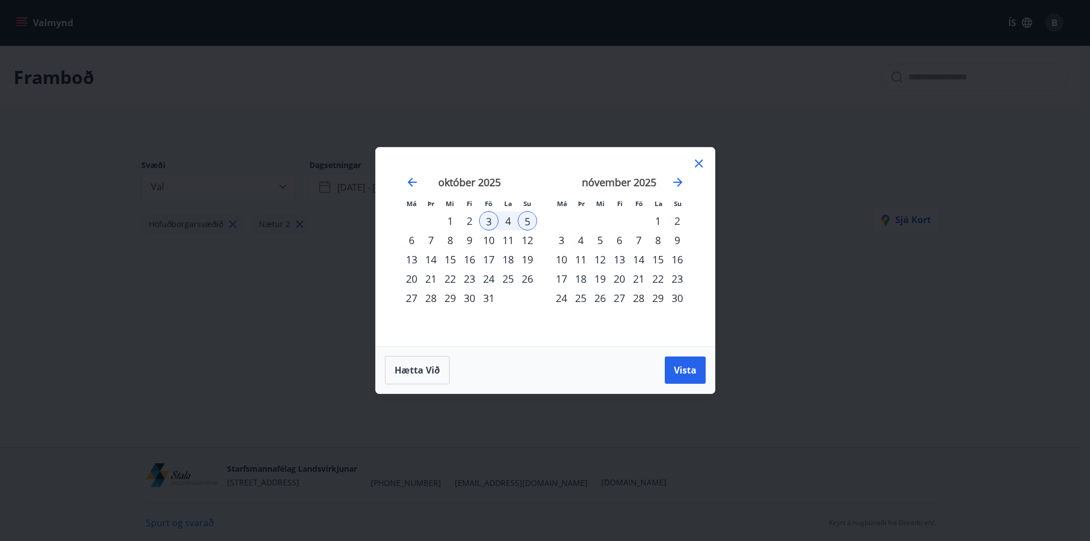
click at [488, 236] on div "10" at bounding box center [488, 240] width 19 height 19
click at [526, 242] on div "12" at bounding box center [527, 240] width 19 height 19
drag, startPoint x: 672, startPoint y: 371, endPoint x: 660, endPoint y: 368, distance: 11.6
click at [672, 371] on button "Vista" at bounding box center [685, 370] width 41 height 27
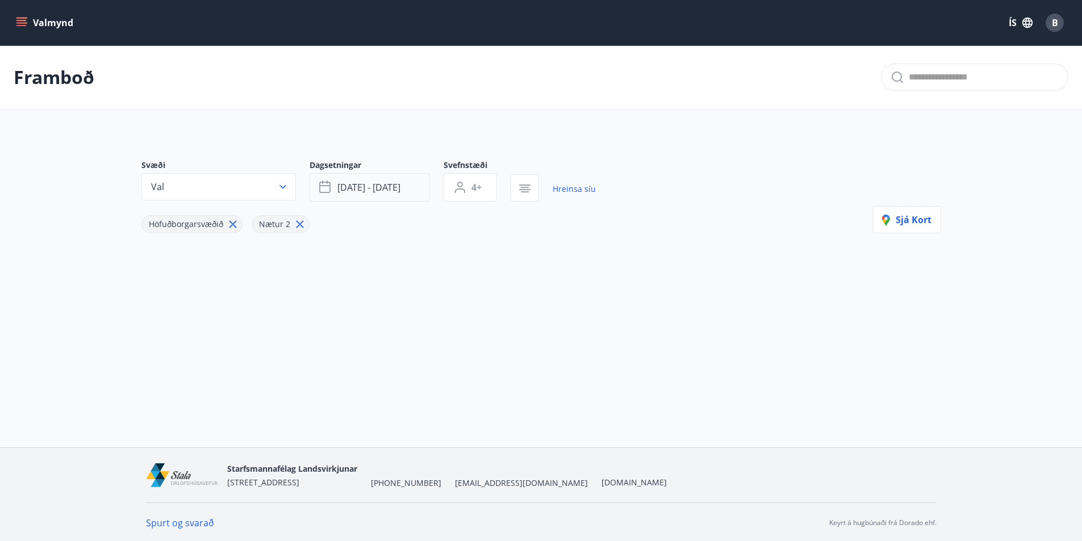
click at [411, 193] on button "okt 10 - okt 12" at bounding box center [369, 187] width 120 height 28
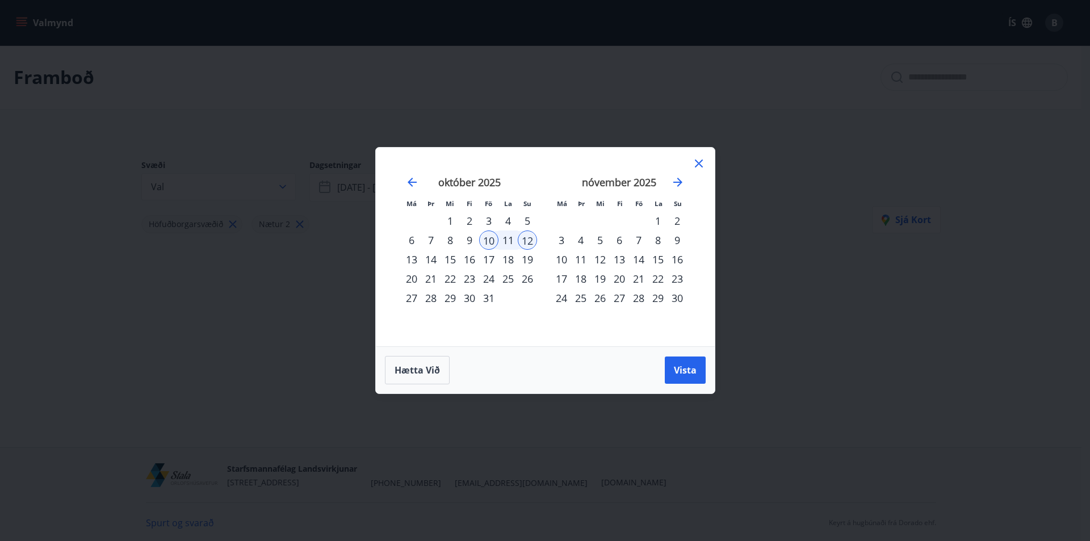
click at [492, 261] on div "17" at bounding box center [488, 259] width 19 height 19
click at [531, 258] on div "19" at bounding box center [527, 259] width 19 height 19
drag, startPoint x: 677, startPoint y: 370, endPoint x: 577, endPoint y: 359, distance: 99.9
click at [677, 370] on span "Vista" at bounding box center [685, 370] width 23 height 12
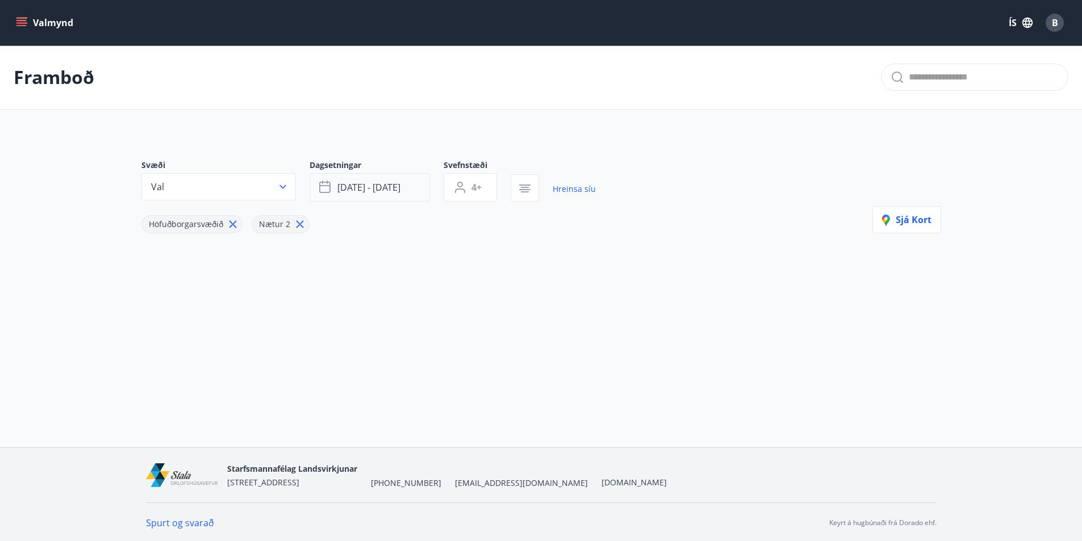
click at [412, 194] on button "okt 17 - okt 19" at bounding box center [369, 187] width 120 height 28
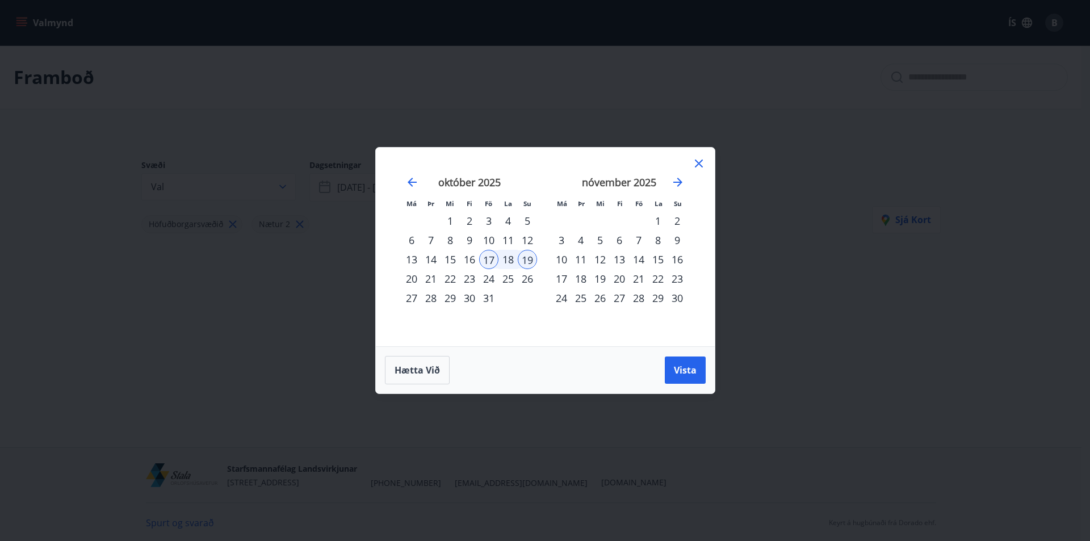
click at [478, 279] on div "23" at bounding box center [469, 278] width 19 height 19
click at [526, 282] on div "26" at bounding box center [527, 278] width 19 height 19
click at [672, 365] on button "Vista" at bounding box center [685, 370] width 41 height 27
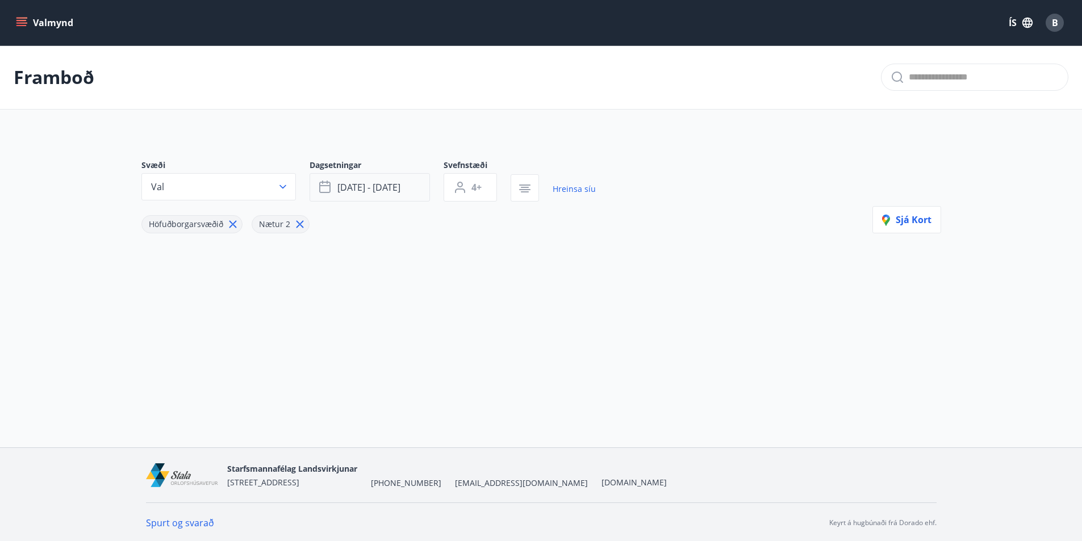
click at [407, 193] on button "okt 23 - okt 26" at bounding box center [369, 187] width 120 height 28
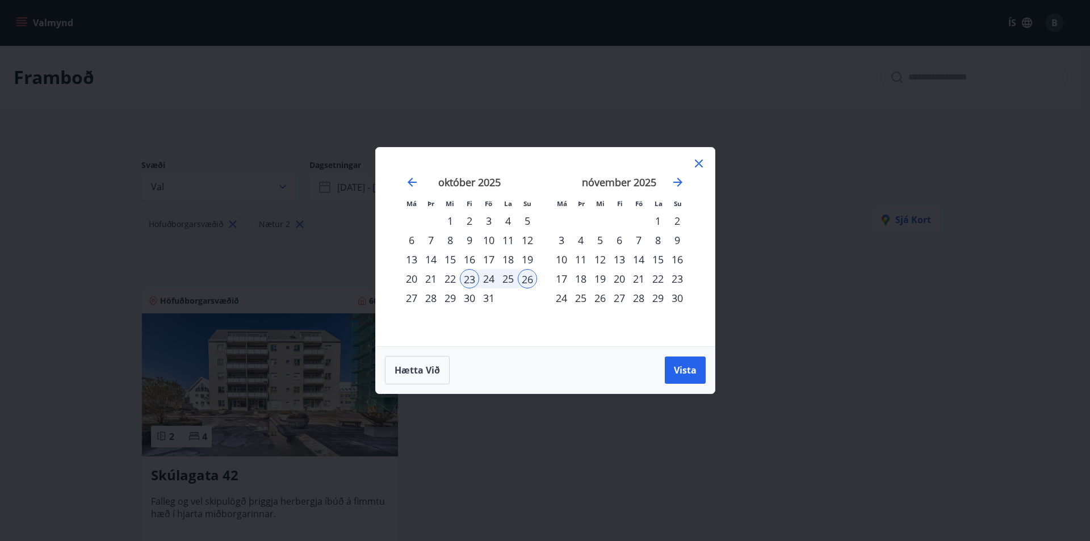
click at [469, 296] on div "30" at bounding box center [469, 297] width 19 height 19
click at [661, 224] on div "1" at bounding box center [657, 220] width 19 height 19
click at [689, 385] on div "Hætta við Vista" at bounding box center [545, 369] width 339 height 47
click at [685, 375] on span "Vista" at bounding box center [685, 370] width 23 height 12
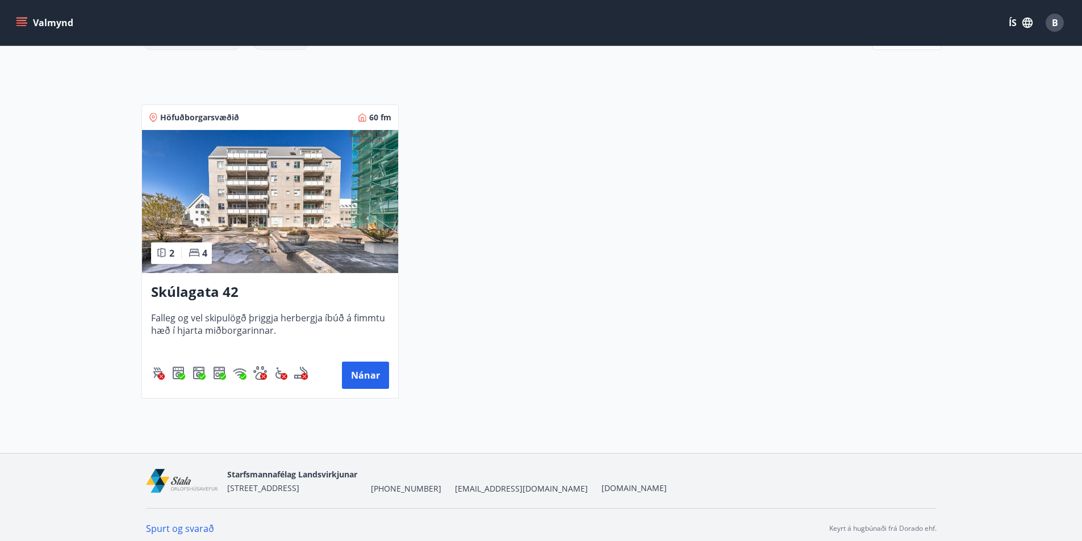
scroll to position [191, 0]
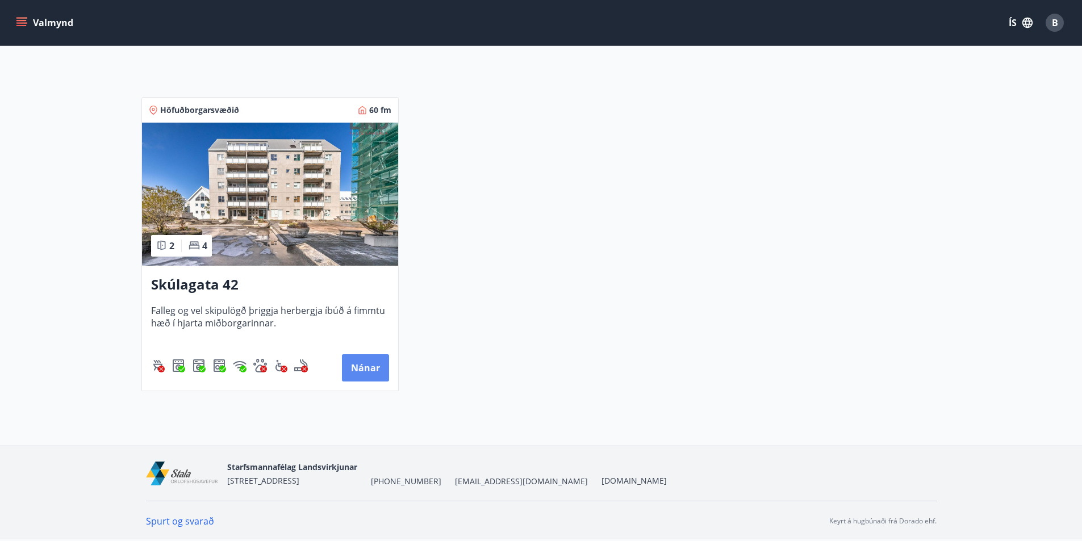
click at [369, 361] on button "Nánar" at bounding box center [365, 367] width 47 height 27
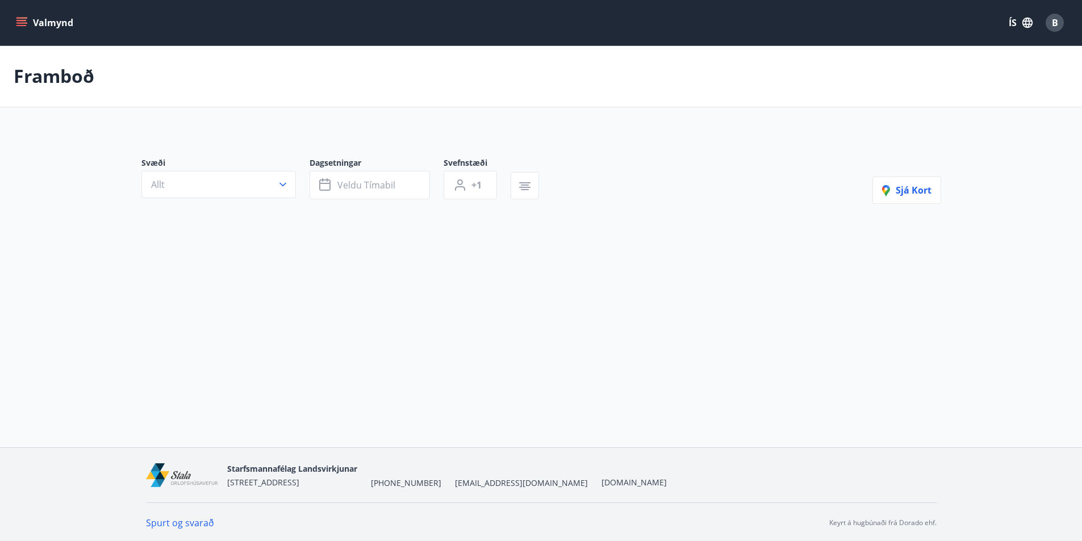
type input "*"
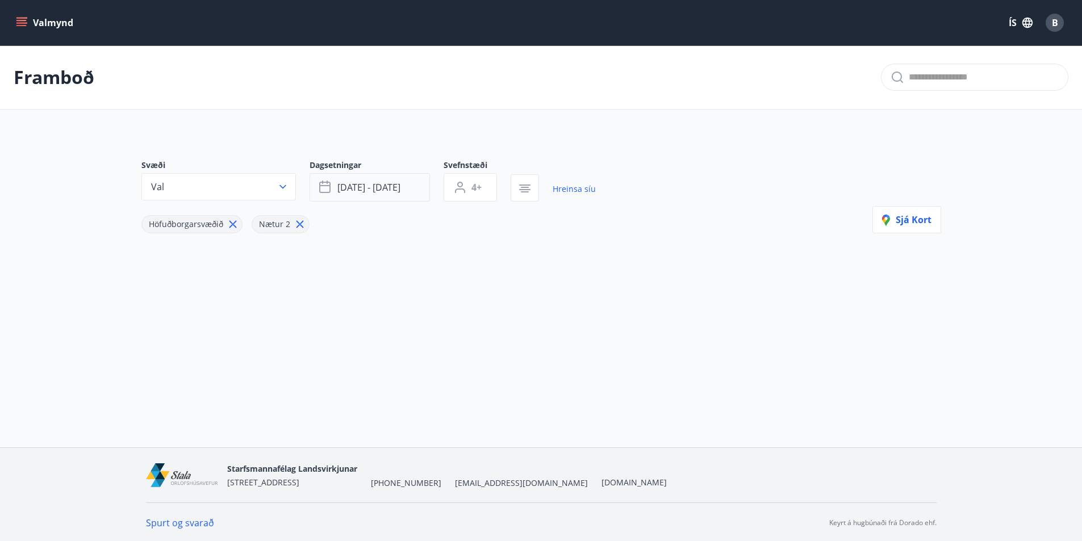
click at [403, 188] on button "okt 23 - okt 26" at bounding box center [369, 187] width 120 height 28
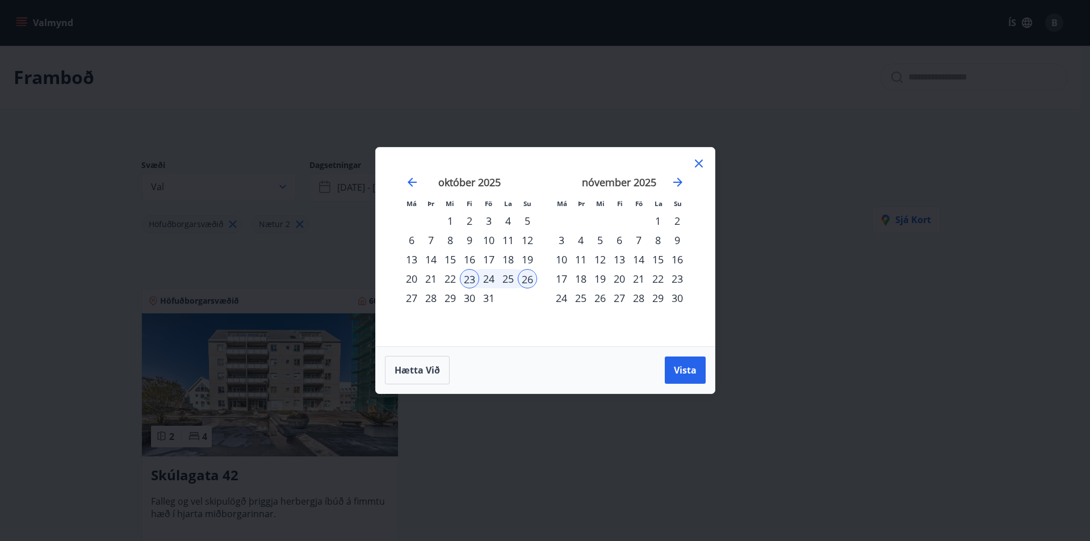
click at [474, 300] on div "30" at bounding box center [469, 297] width 19 height 19
click at [677, 220] on div "2" at bounding box center [677, 220] width 19 height 19
click at [686, 368] on span "Vista" at bounding box center [685, 370] width 23 height 12
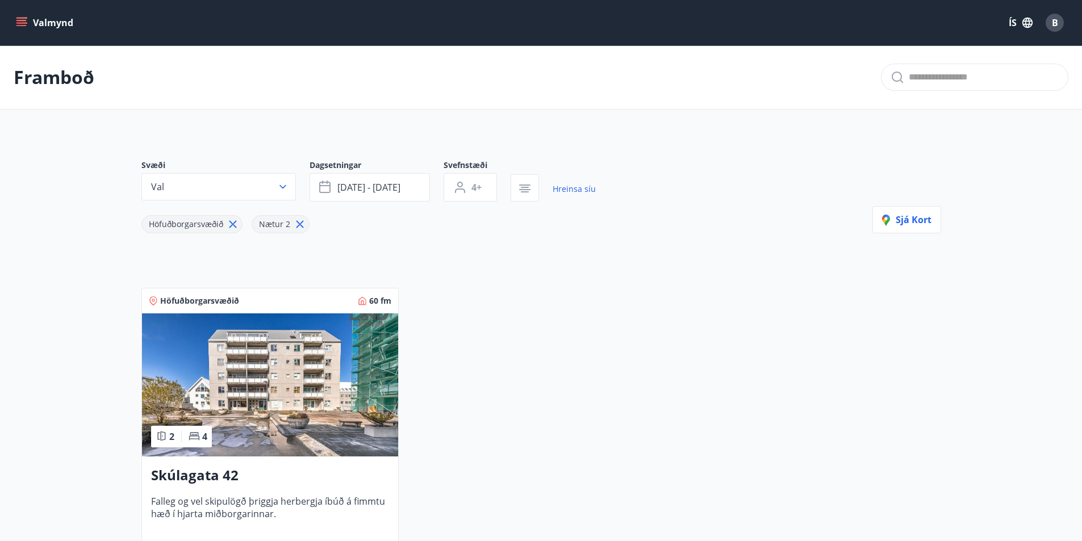
click at [350, 414] on img at bounding box center [270, 384] width 256 height 143
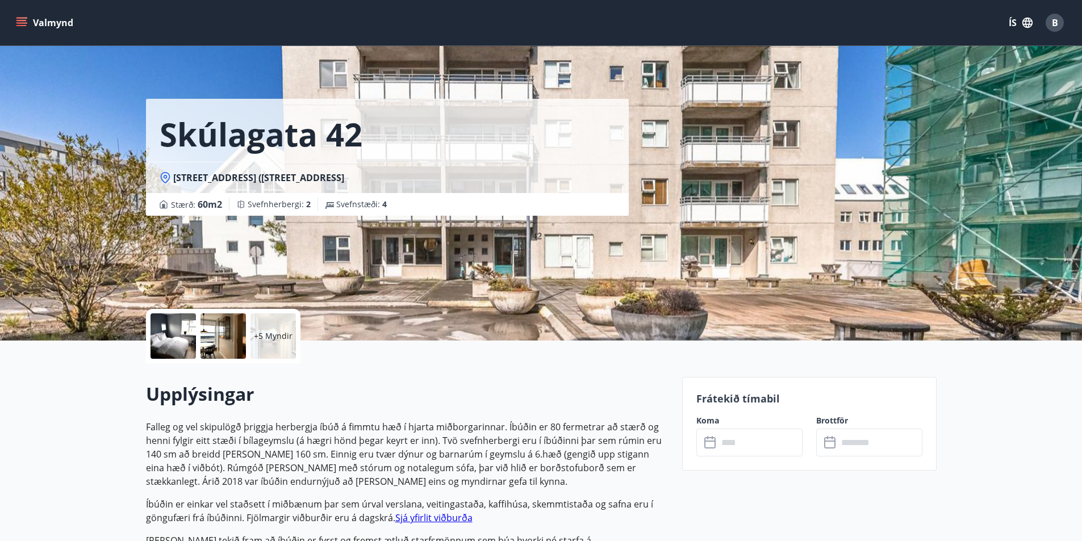
click at [778, 450] on input "text" at bounding box center [760, 443] width 85 height 28
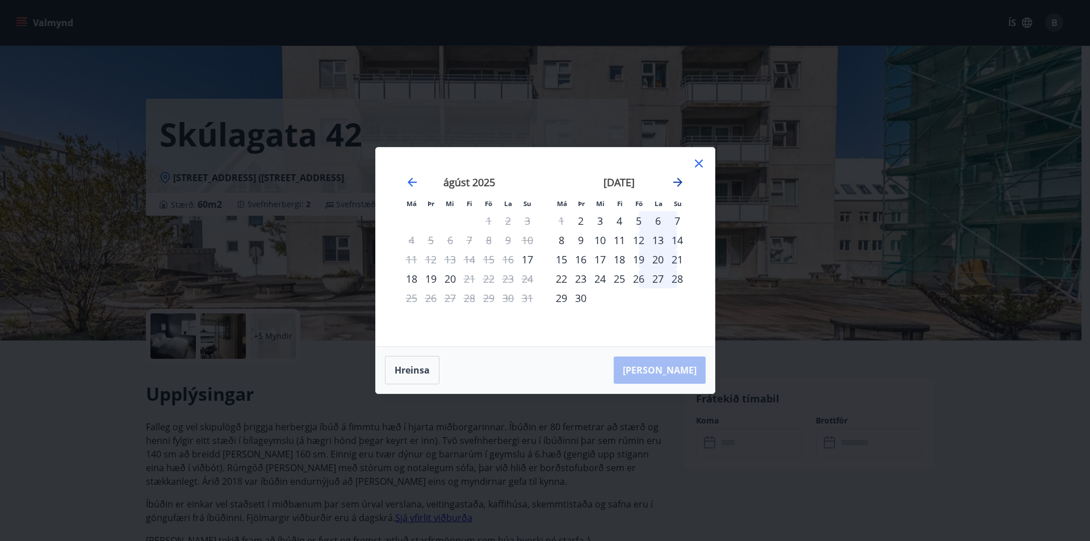
click at [680, 182] on icon "Move forward to switch to the next month." at bounding box center [677, 182] width 9 height 9
click at [492, 223] on div "5" at bounding box center [488, 220] width 19 height 19
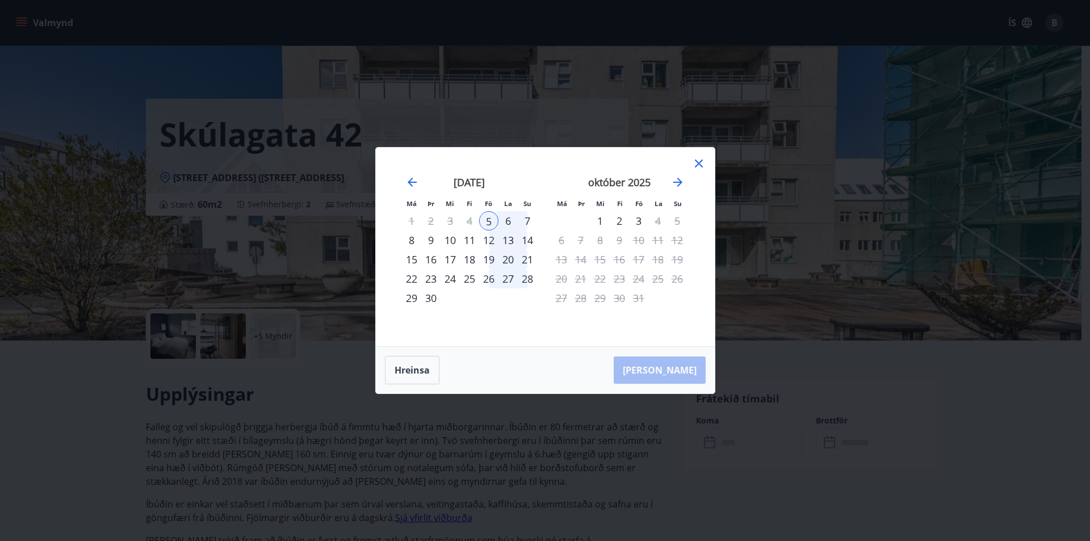
click at [523, 220] on div "7" at bounding box center [527, 220] width 19 height 19
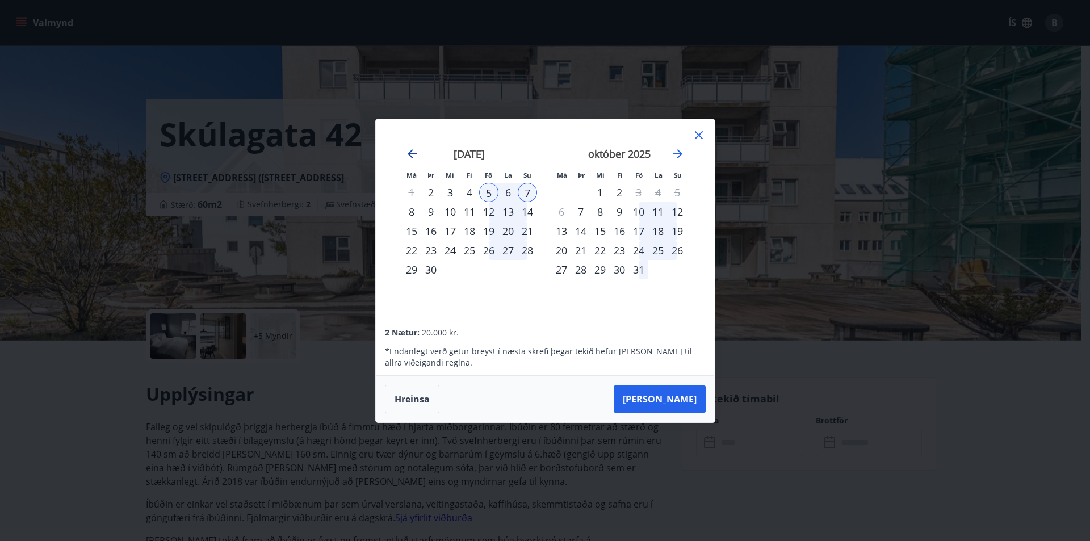
click at [412, 158] on icon "Move backward to switch to the previous month." at bounding box center [412, 154] width 14 height 14
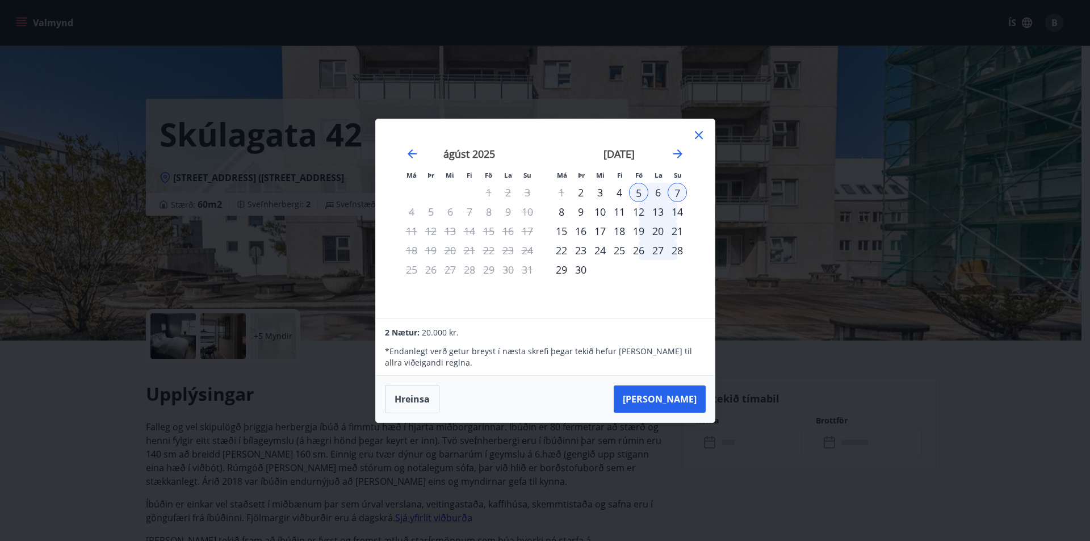
click at [642, 213] on div "12" at bounding box center [638, 211] width 19 height 19
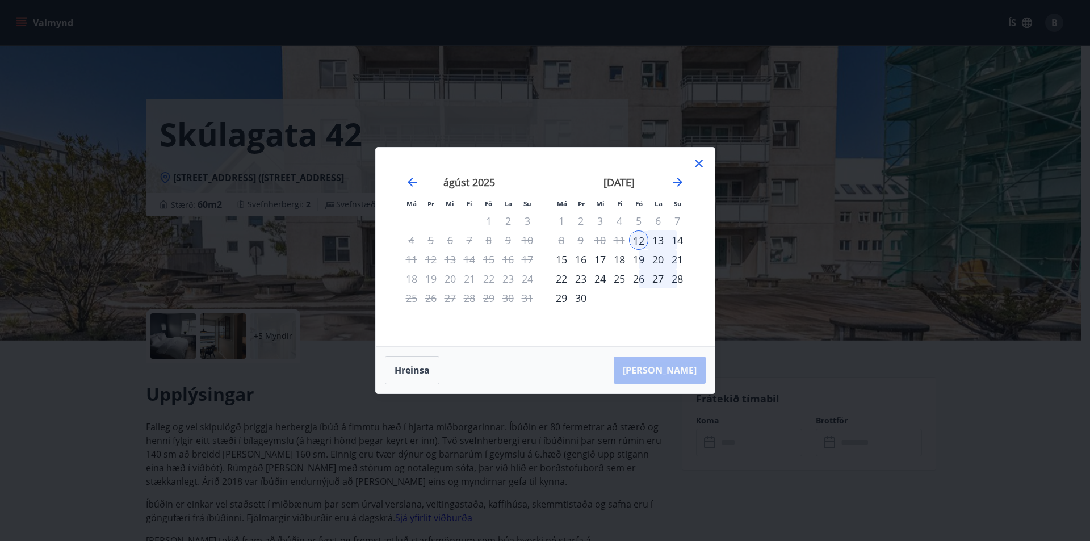
click at [678, 242] on div "14" at bounding box center [677, 240] width 19 height 19
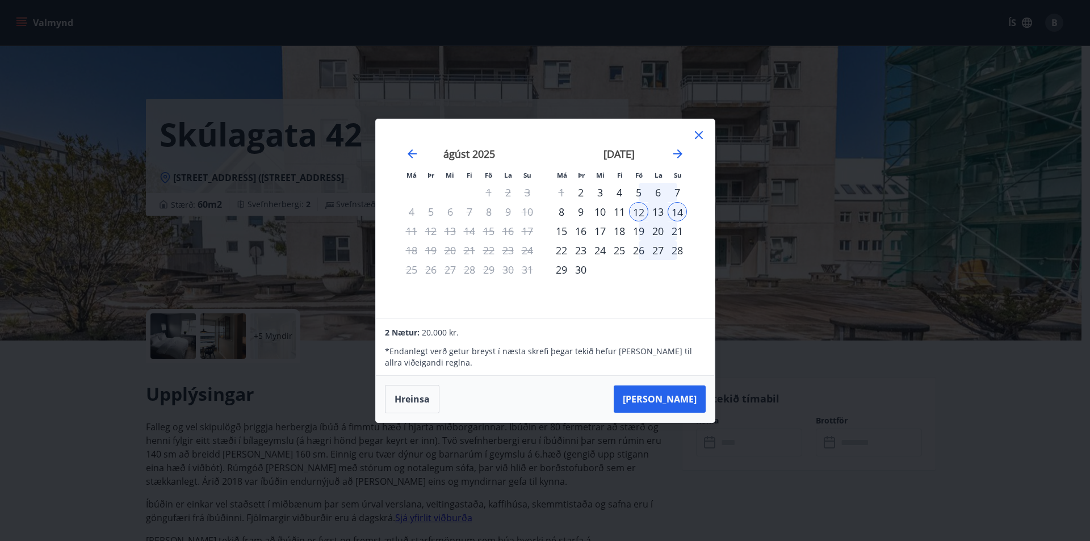
click at [694, 132] on icon at bounding box center [699, 135] width 14 height 14
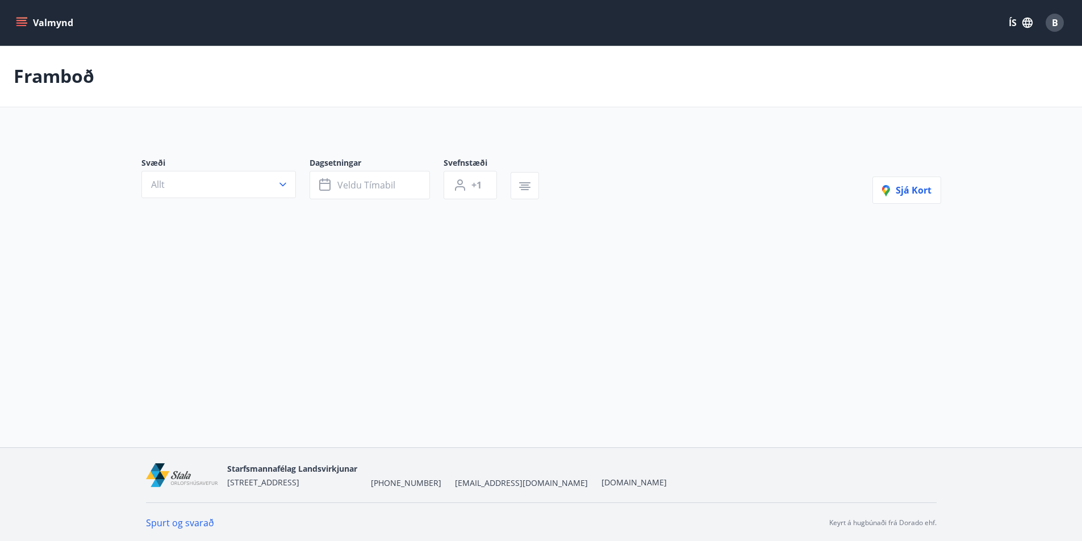
type input "*"
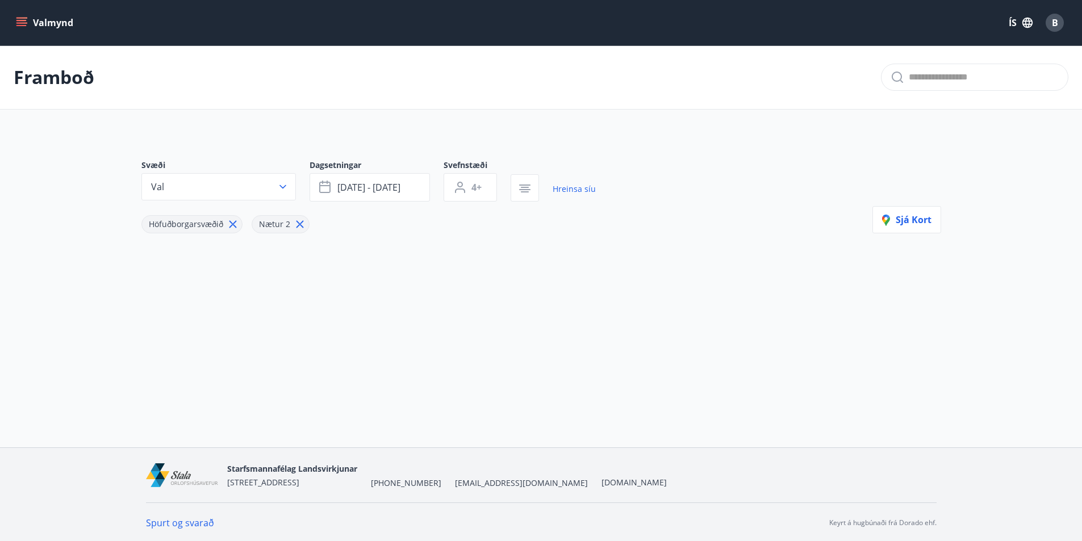
click at [283, 186] on icon "button" at bounding box center [282, 186] width 11 height 11
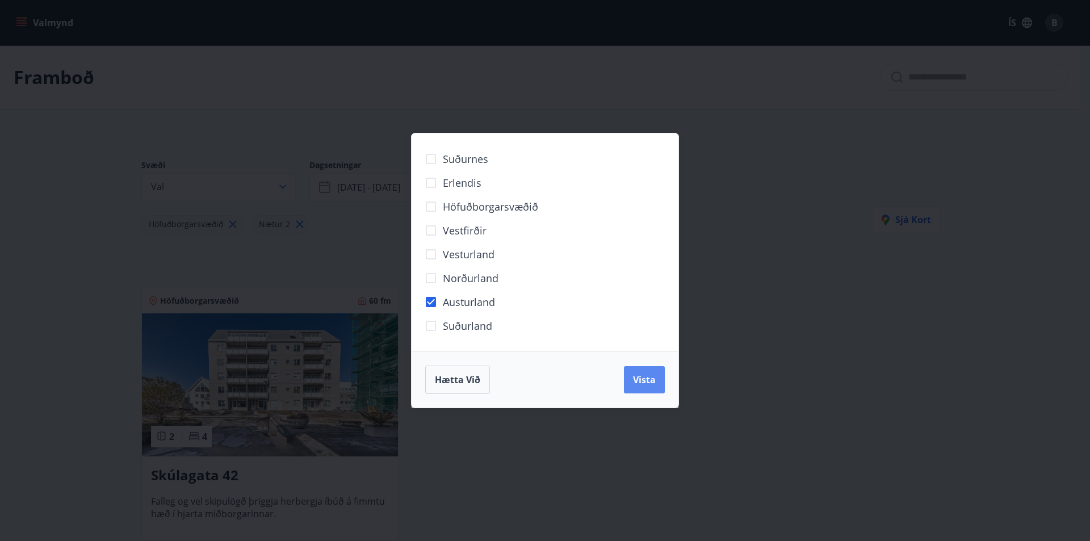
click at [652, 379] on span "Vista" at bounding box center [644, 380] width 23 height 12
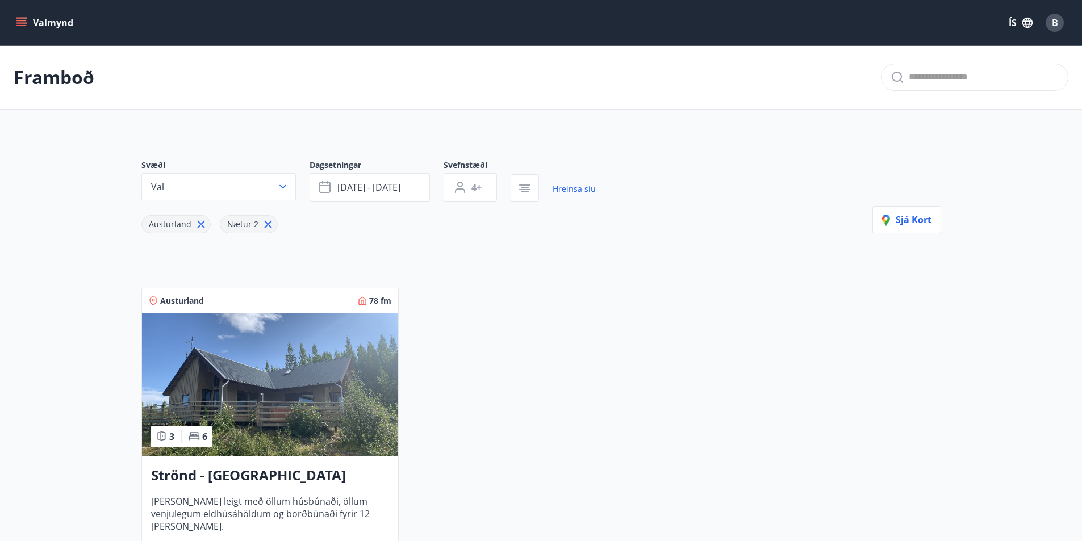
click at [344, 355] on img at bounding box center [270, 384] width 256 height 143
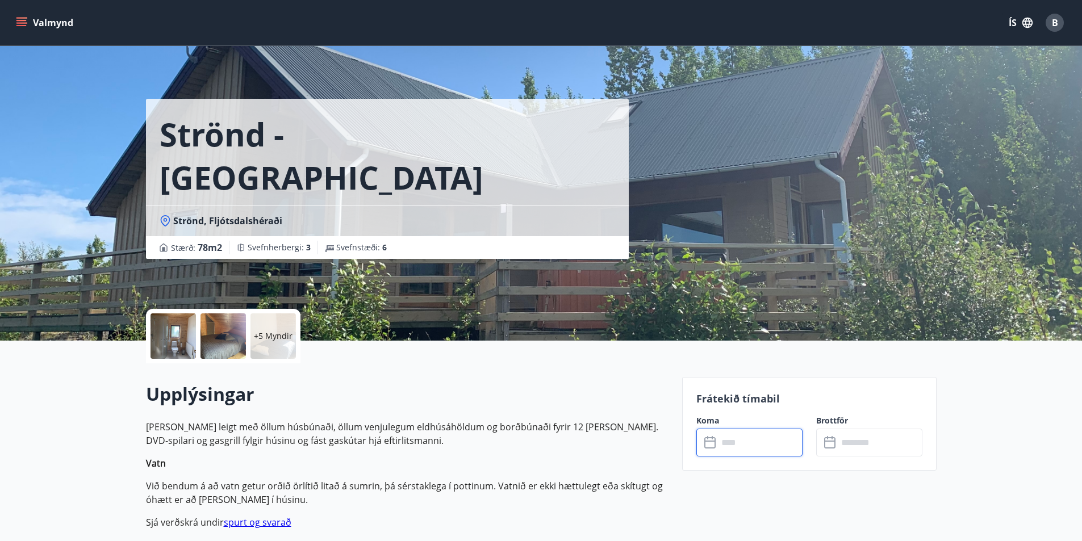
click at [748, 440] on input "text" at bounding box center [760, 443] width 85 height 28
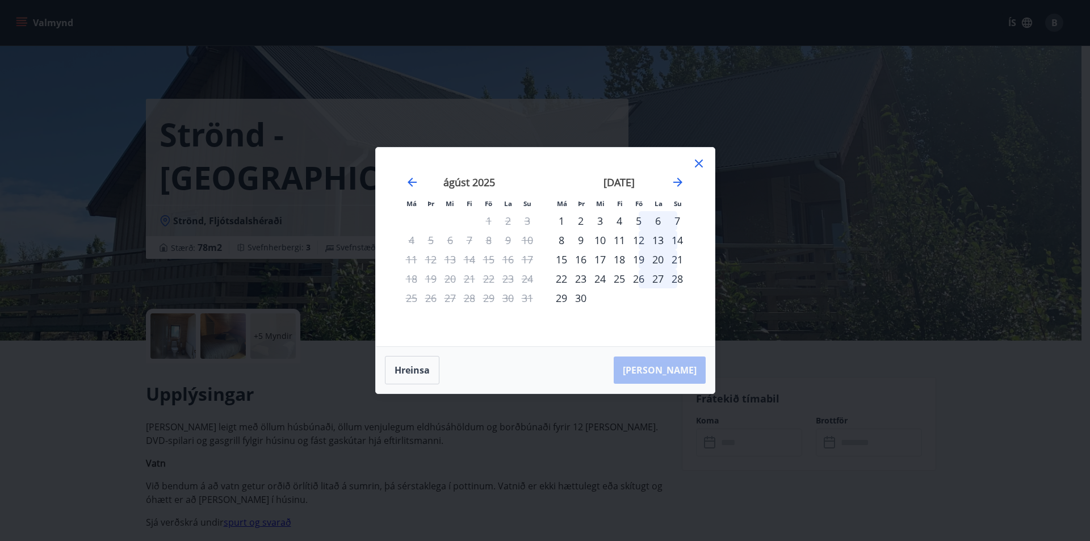
click at [643, 241] on div "12" at bounding box center [638, 240] width 19 height 19
click at [676, 242] on div "14" at bounding box center [677, 240] width 19 height 19
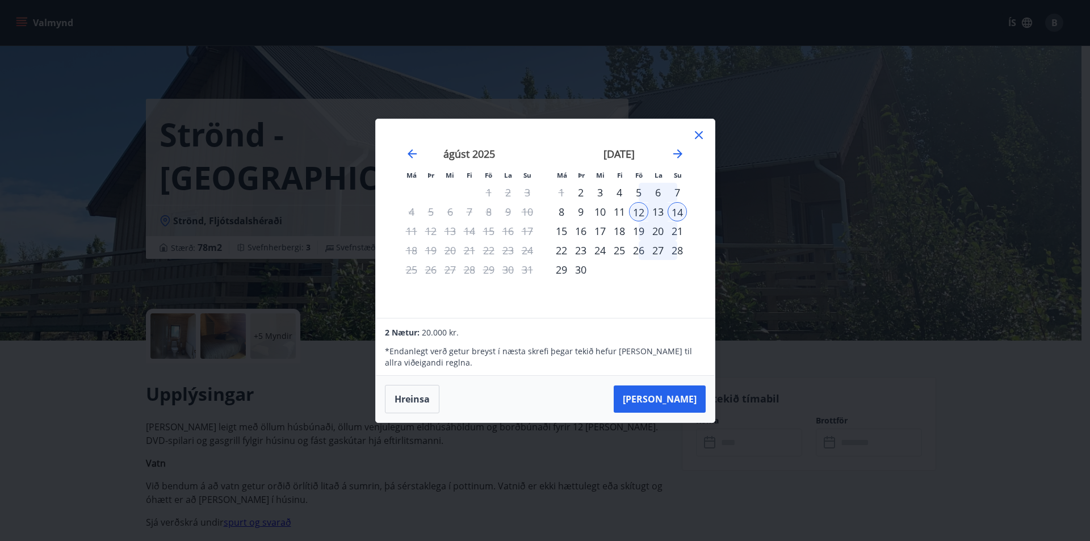
click at [697, 132] on icon at bounding box center [699, 135] width 14 height 14
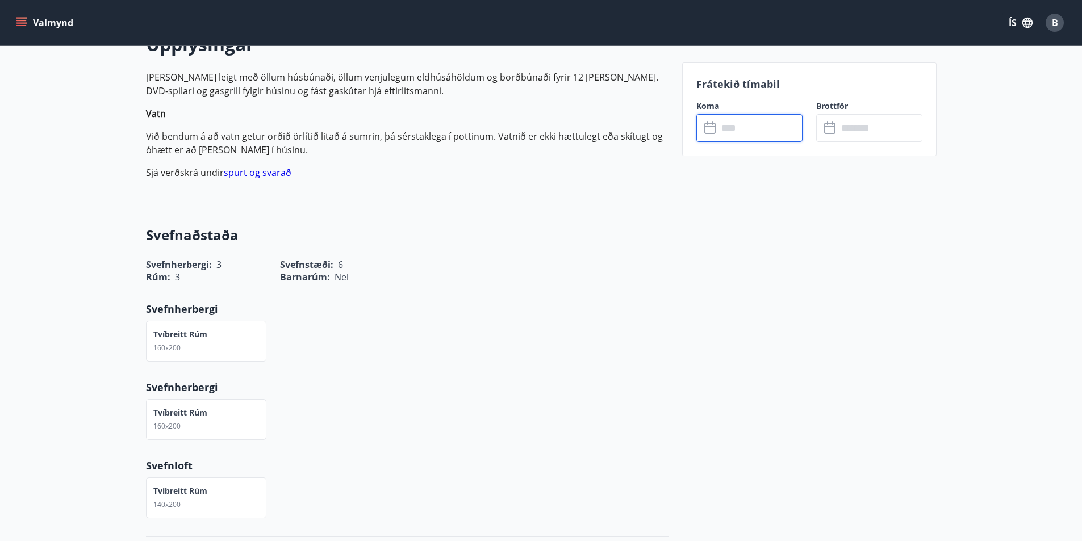
scroll to position [162, 0]
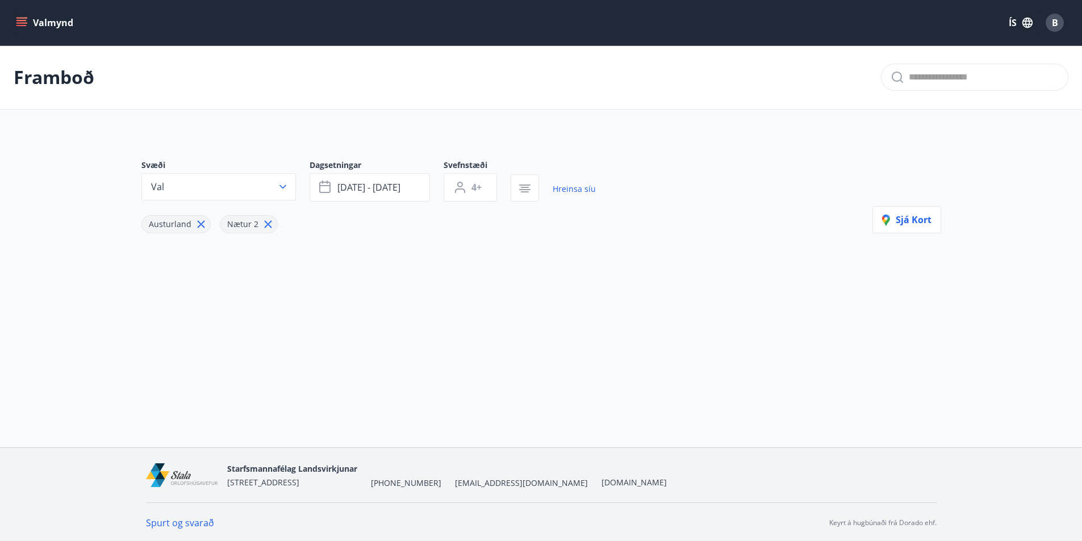
type input "*"
click at [286, 192] on icon "button" at bounding box center [282, 186] width 11 height 11
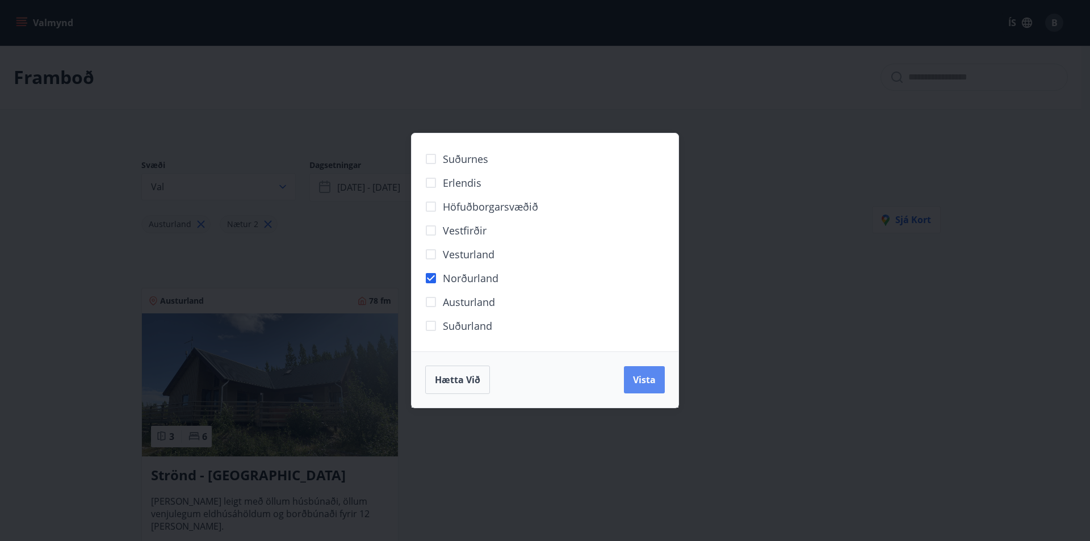
click at [632, 372] on button "Vista" at bounding box center [644, 379] width 41 height 27
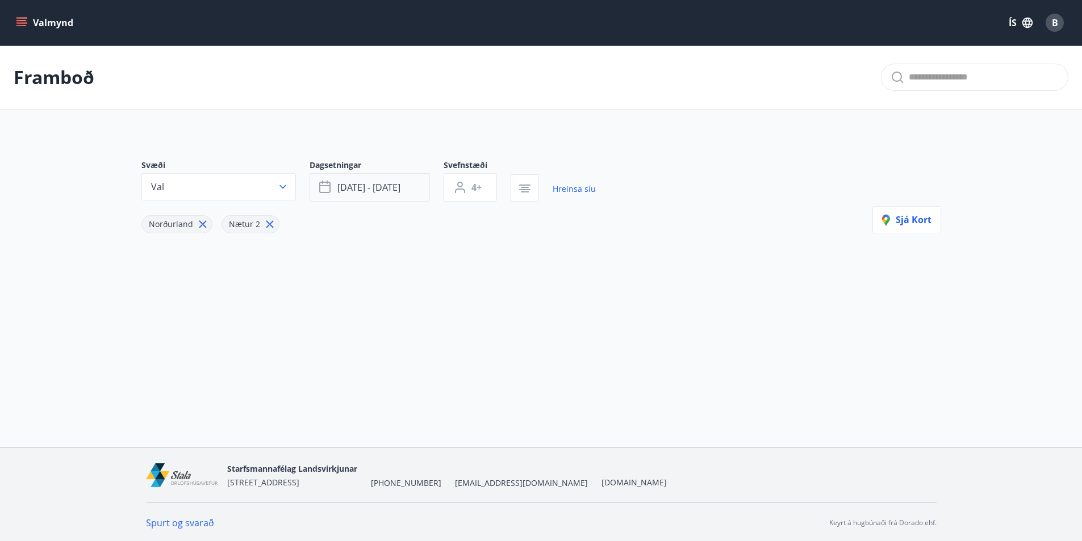
click at [418, 195] on button "okt 30 - nóv 02" at bounding box center [369, 187] width 120 height 28
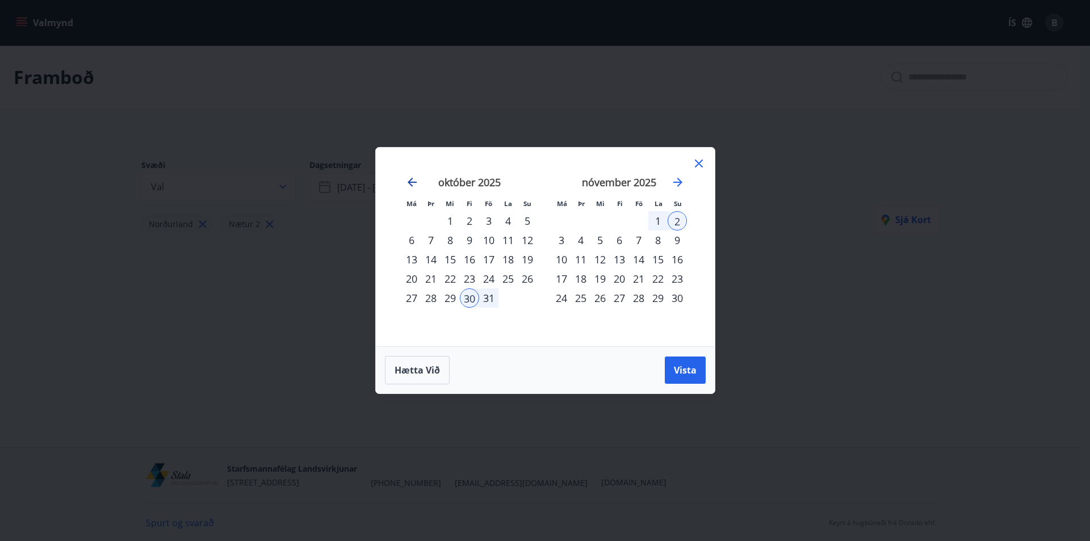
click at [412, 187] on icon "Move backward to switch to the previous month." at bounding box center [412, 182] width 14 height 14
click at [617, 297] on div "30" at bounding box center [619, 297] width 19 height 19
click at [703, 165] on icon at bounding box center [699, 164] width 14 height 14
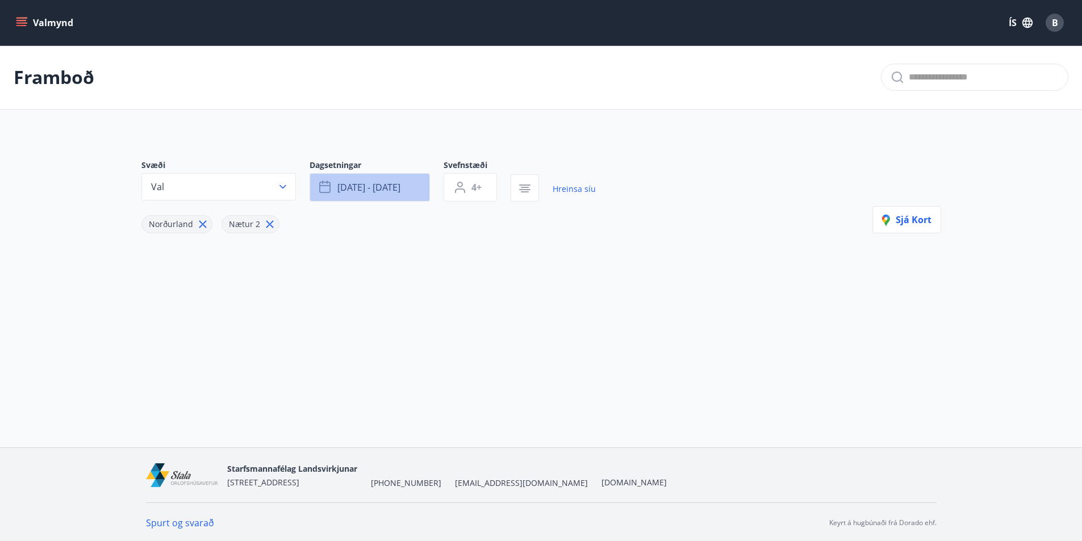
click at [407, 186] on button "okt 30 - nóv 02" at bounding box center [369, 187] width 120 height 28
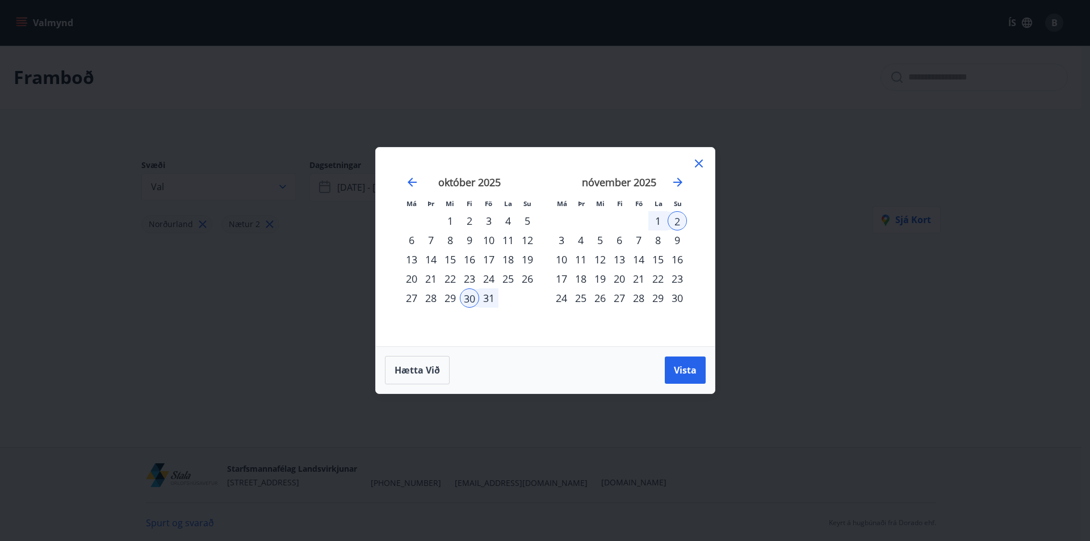
click at [638, 241] on div "7" at bounding box center [638, 240] width 19 height 19
click at [641, 240] on div "7" at bounding box center [638, 240] width 19 height 19
click at [677, 240] on div "9" at bounding box center [677, 240] width 19 height 19
click at [679, 368] on span "Vista" at bounding box center [685, 370] width 23 height 12
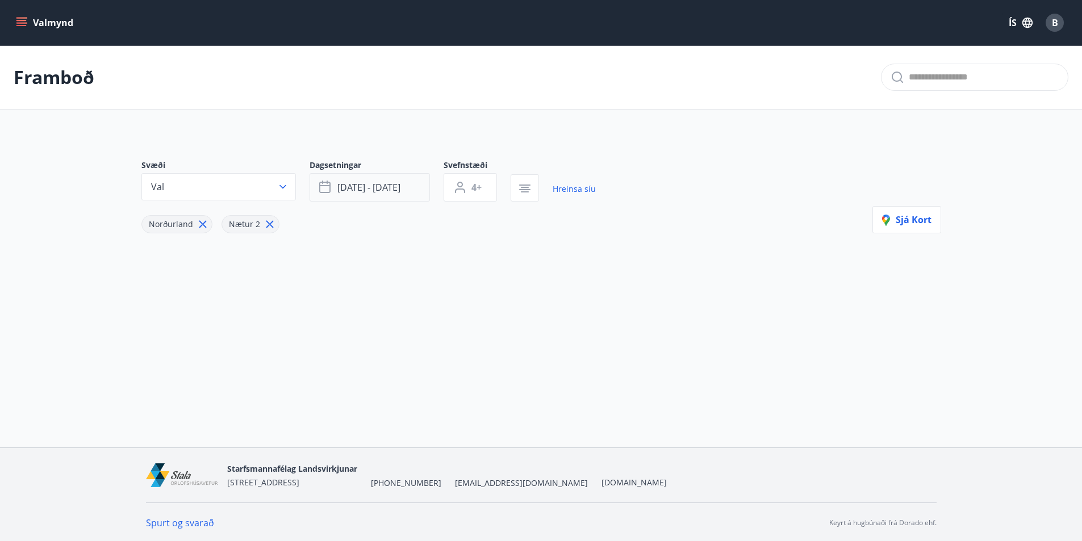
click at [415, 181] on button "nóv 07 - nóv 09" at bounding box center [369, 187] width 120 height 28
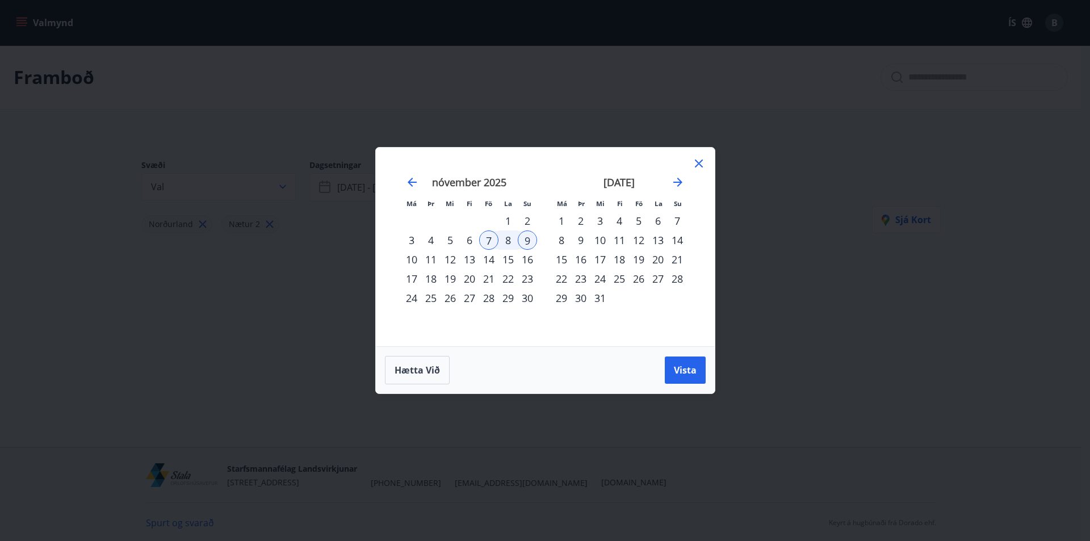
click at [493, 257] on div "14" at bounding box center [488, 259] width 19 height 19
click at [526, 262] on div "16" at bounding box center [527, 259] width 19 height 19
click at [685, 376] on button "Vista" at bounding box center [685, 370] width 41 height 27
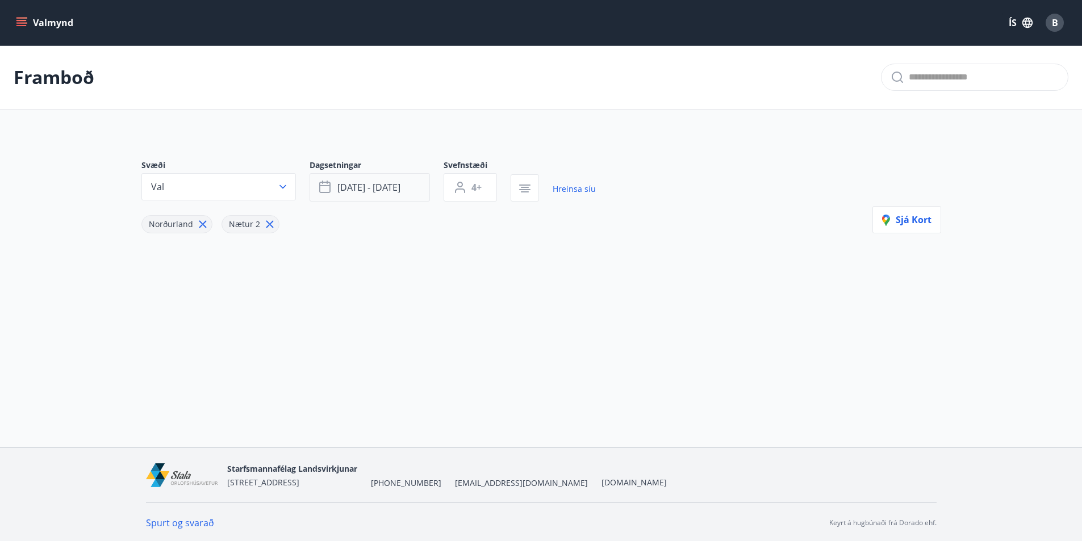
click at [420, 191] on button "nóv 14 - nóv 16" at bounding box center [369, 187] width 120 height 28
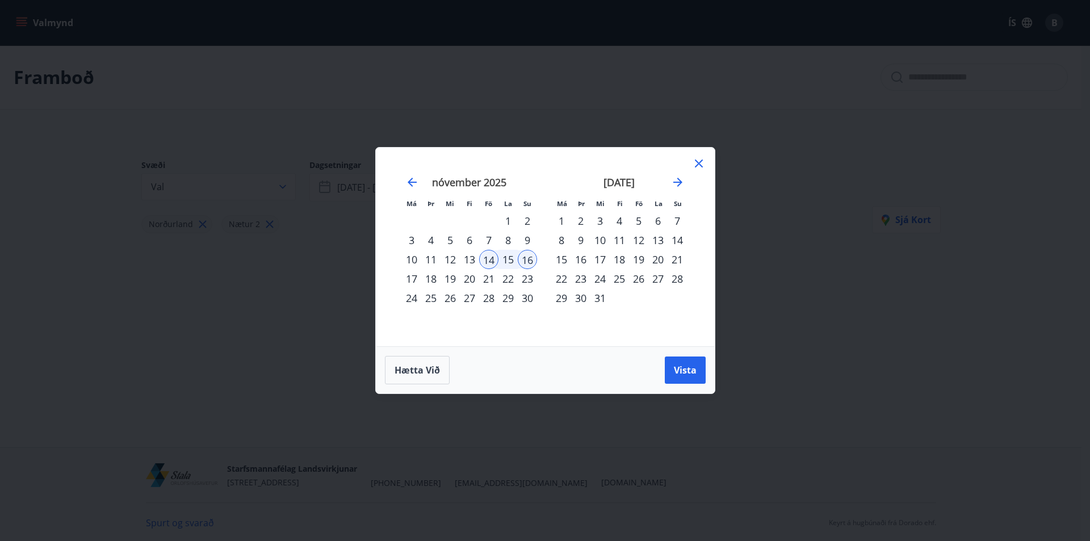
click at [496, 278] on div "21" at bounding box center [488, 278] width 19 height 19
click at [530, 282] on div "23" at bounding box center [527, 278] width 19 height 19
click at [681, 372] on span "Vista" at bounding box center [685, 370] width 23 height 12
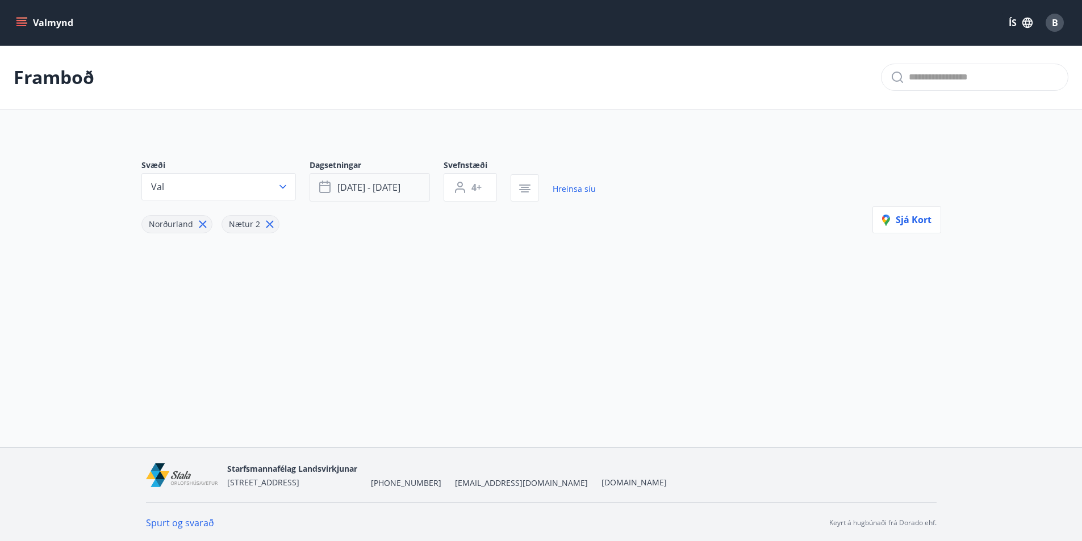
click at [419, 194] on button "nóv 21 - nóv 23" at bounding box center [369, 187] width 120 height 28
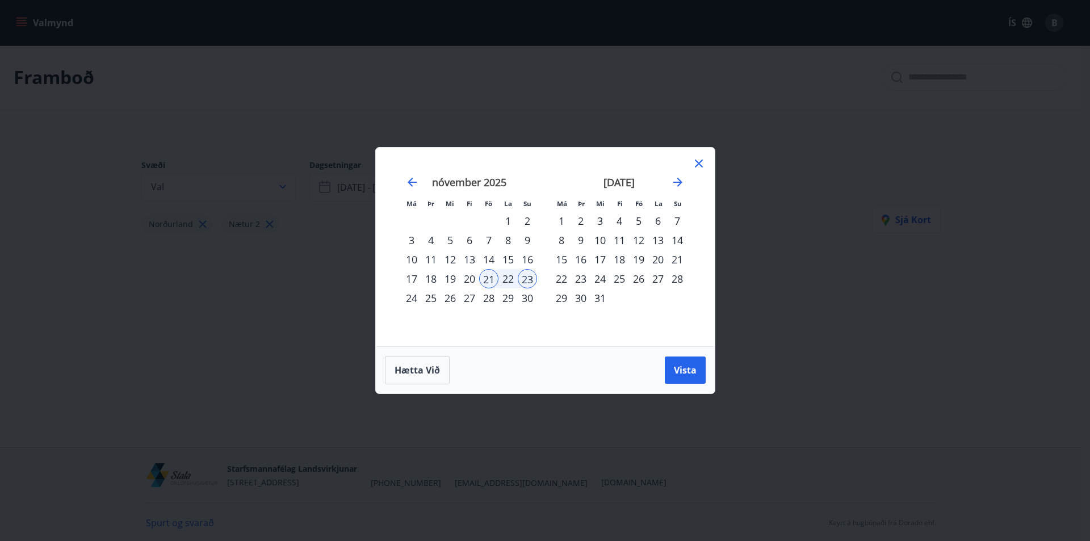
click at [494, 298] on div "28" at bounding box center [488, 297] width 19 height 19
click at [522, 300] on div "30" at bounding box center [527, 297] width 19 height 19
click at [467, 280] on div "20" at bounding box center [469, 278] width 19 height 19
click at [470, 296] on div "27" at bounding box center [469, 297] width 19 height 19
click at [471, 296] on div "27" at bounding box center [469, 297] width 19 height 19
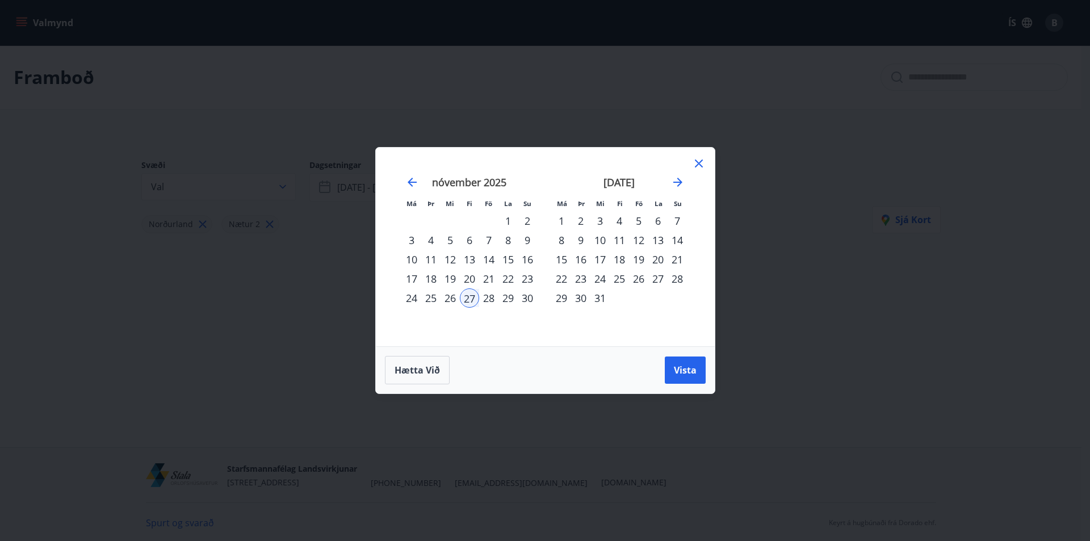
click at [533, 302] on div "30" at bounding box center [527, 297] width 19 height 19
click at [674, 368] on span "Vista" at bounding box center [685, 370] width 23 height 12
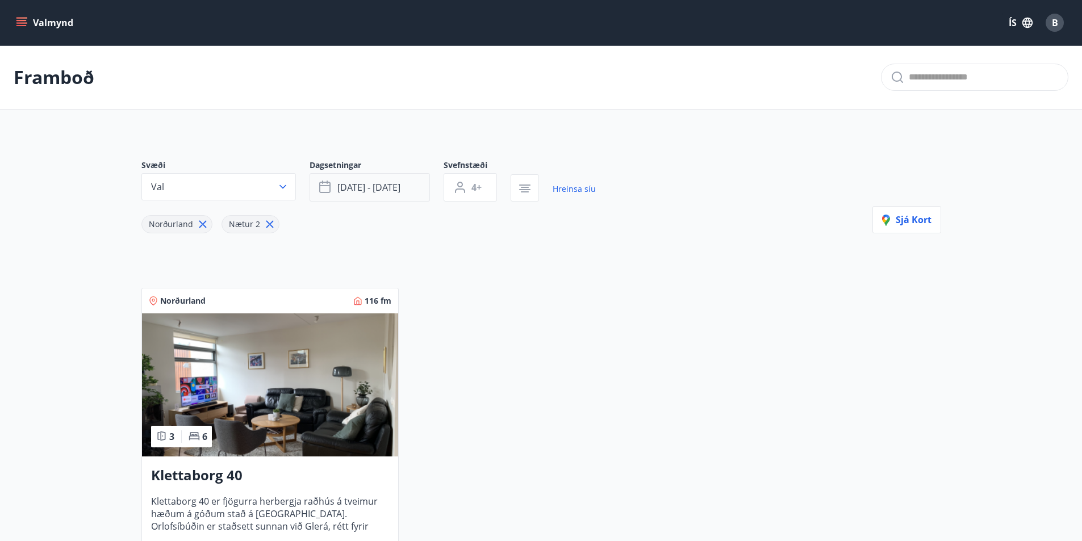
click at [416, 192] on button "nóv 27 - nóv 30" at bounding box center [369, 187] width 120 height 28
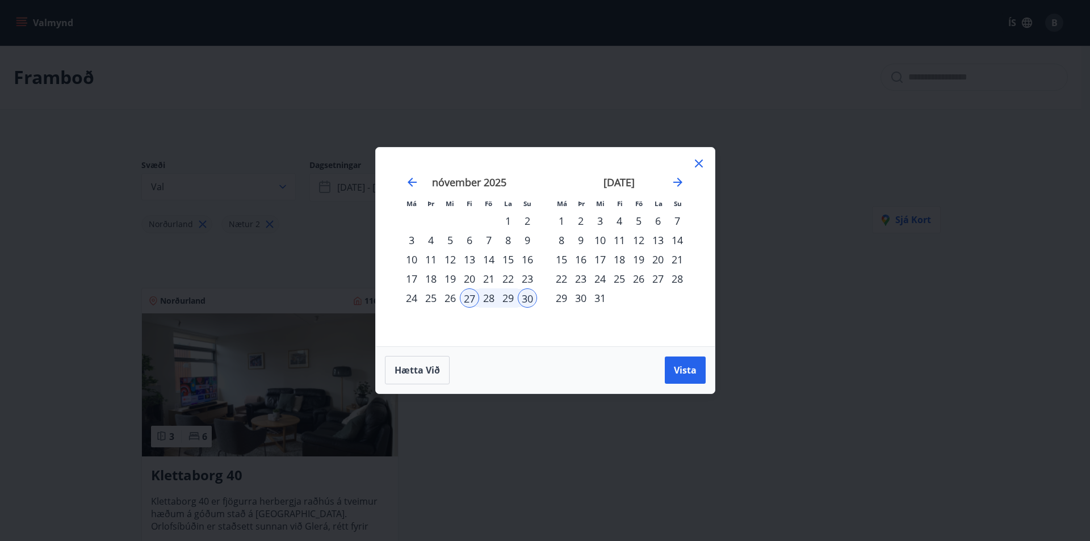
click at [103, 288] on div "Má Þr Mi Fi Fö La Su Má Þr Mi Fi Fö La Su október 2025 1 2 3 4 5 6 7 8 9 10 11 …" at bounding box center [545, 270] width 1090 height 541
click at [698, 157] on icon at bounding box center [699, 164] width 14 height 14
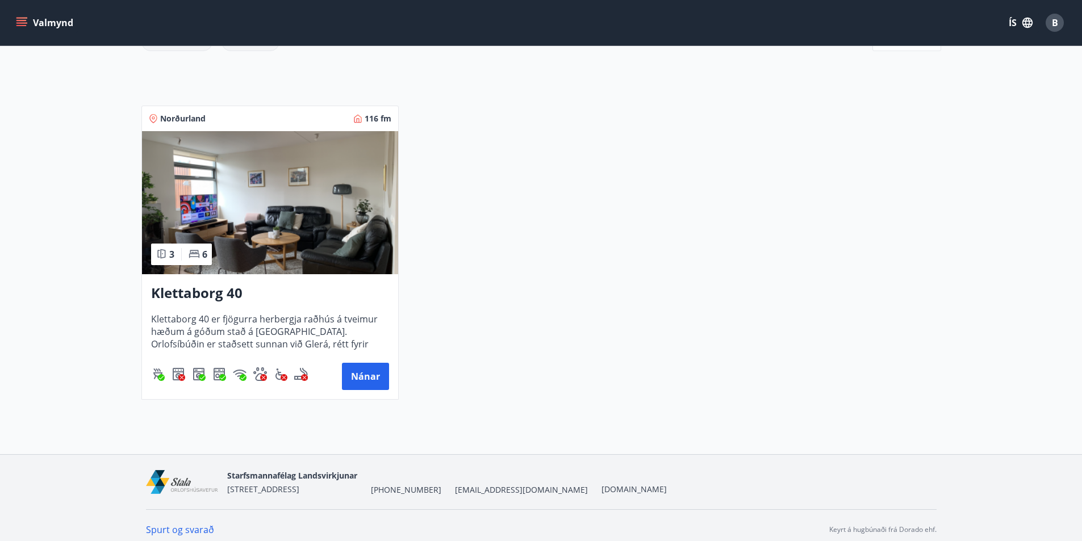
scroll to position [191, 0]
